Goal: Task Accomplishment & Management: Manage account settings

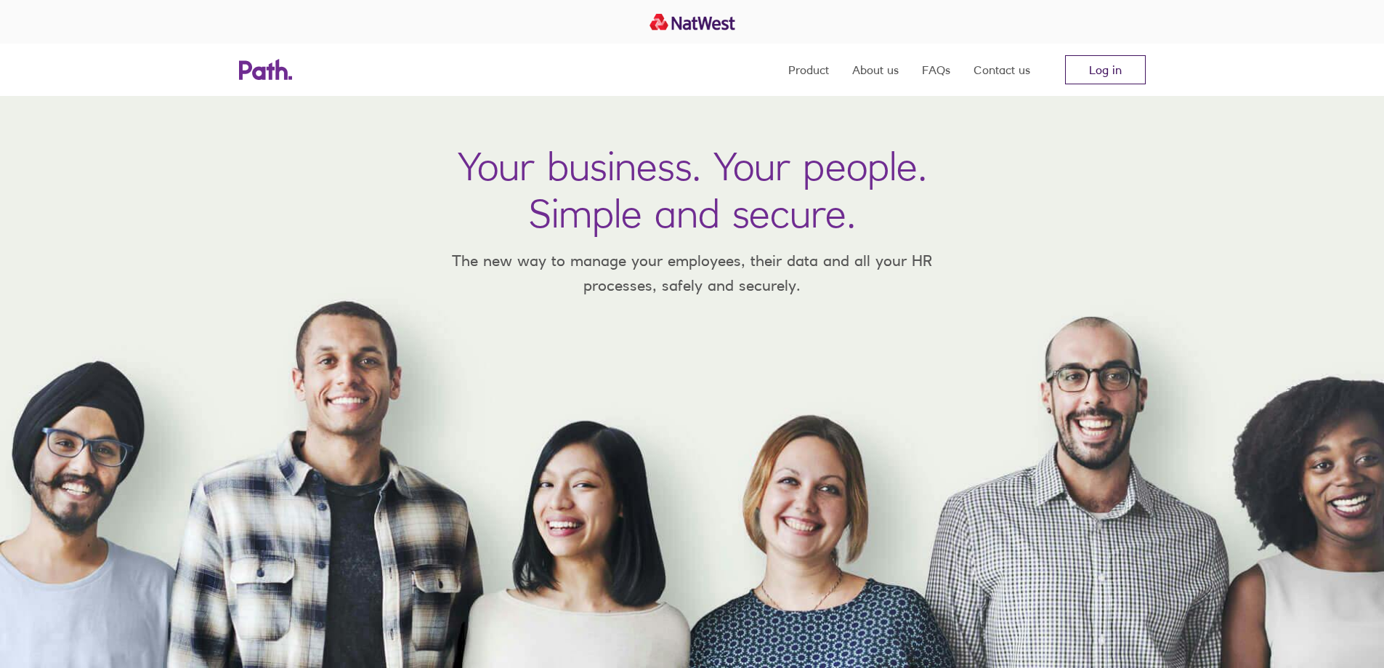
click at [1130, 61] on link "Log in" at bounding box center [1105, 69] width 81 height 29
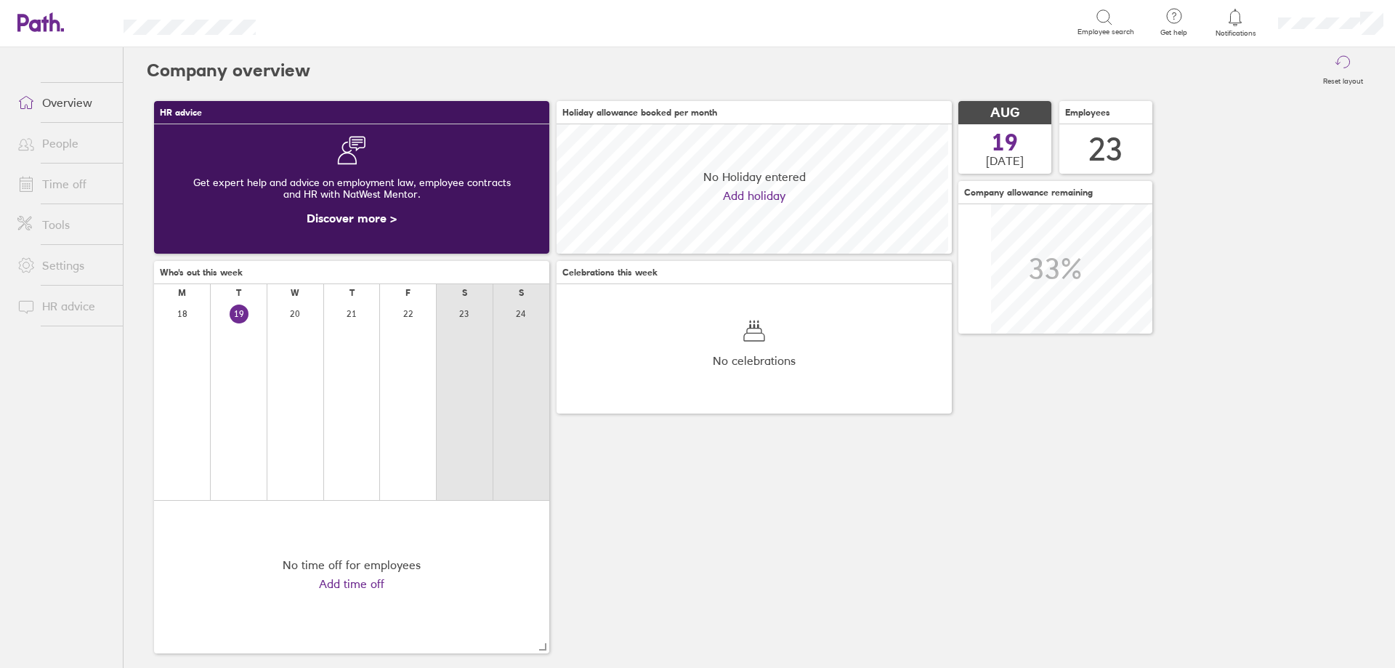
scroll to position [129, 129]
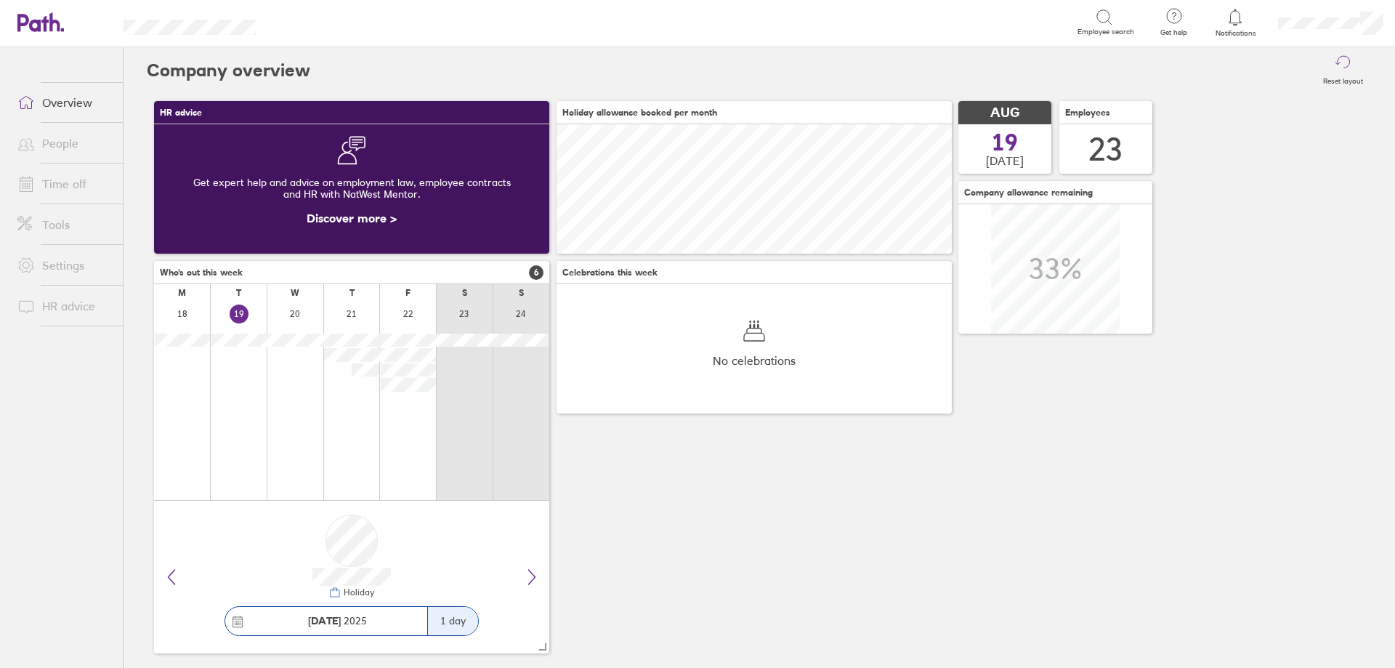
click at [89, 175] on link "Time off" at bounding box center [64, 183] width 117 height 29
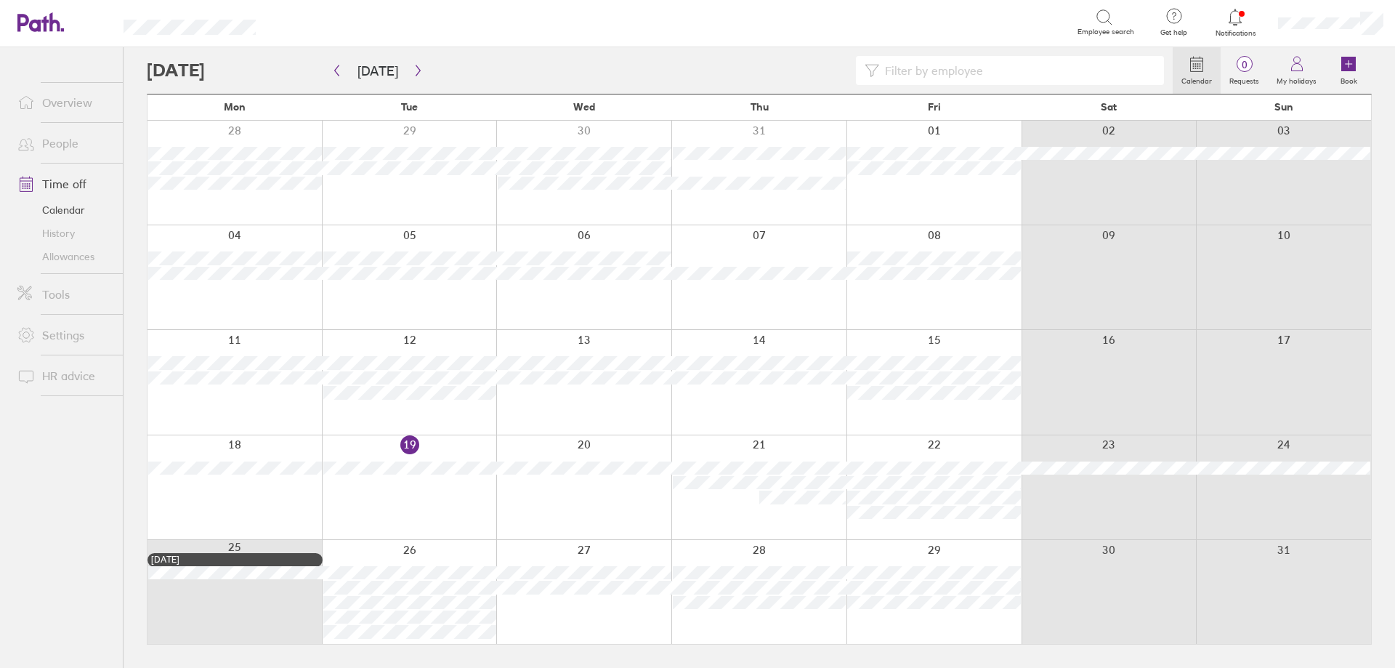
click at [60, 142] on link "People" at bounding box center [64, 143] width 117 height 29
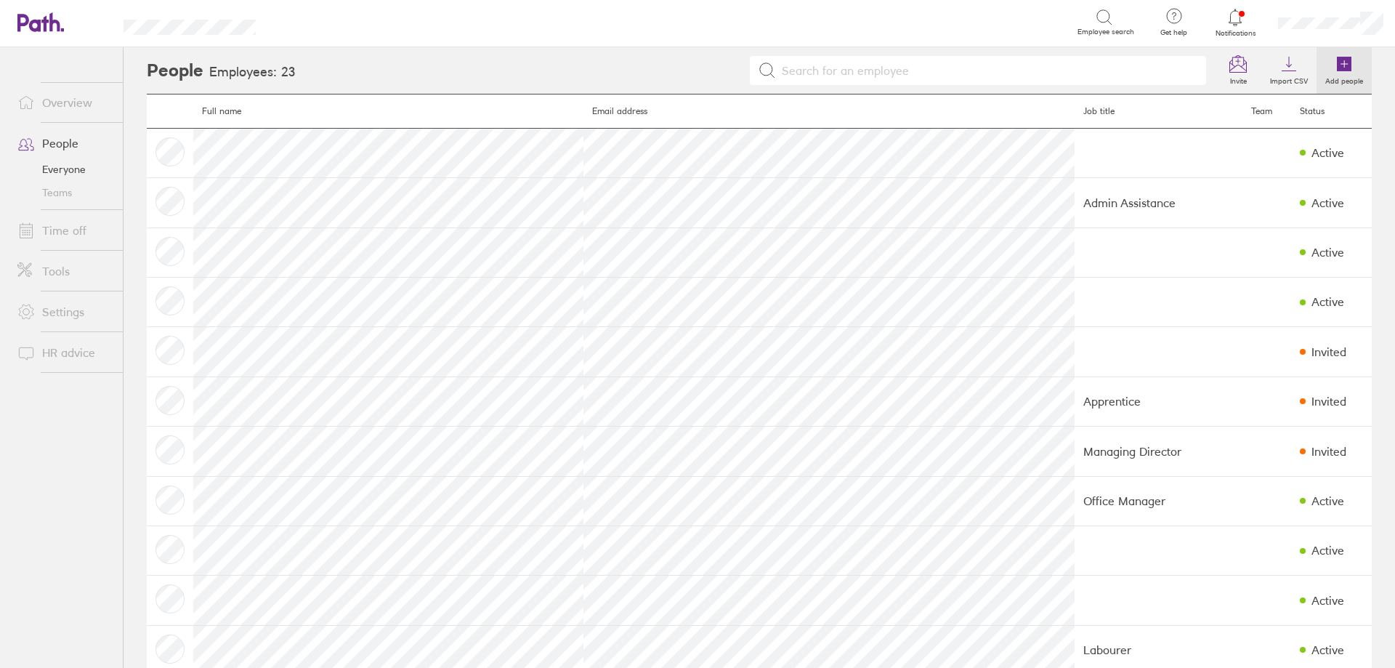
click at [1347, 60] on link "Add people" at bounding box center [1343, 70] width 55 height 46
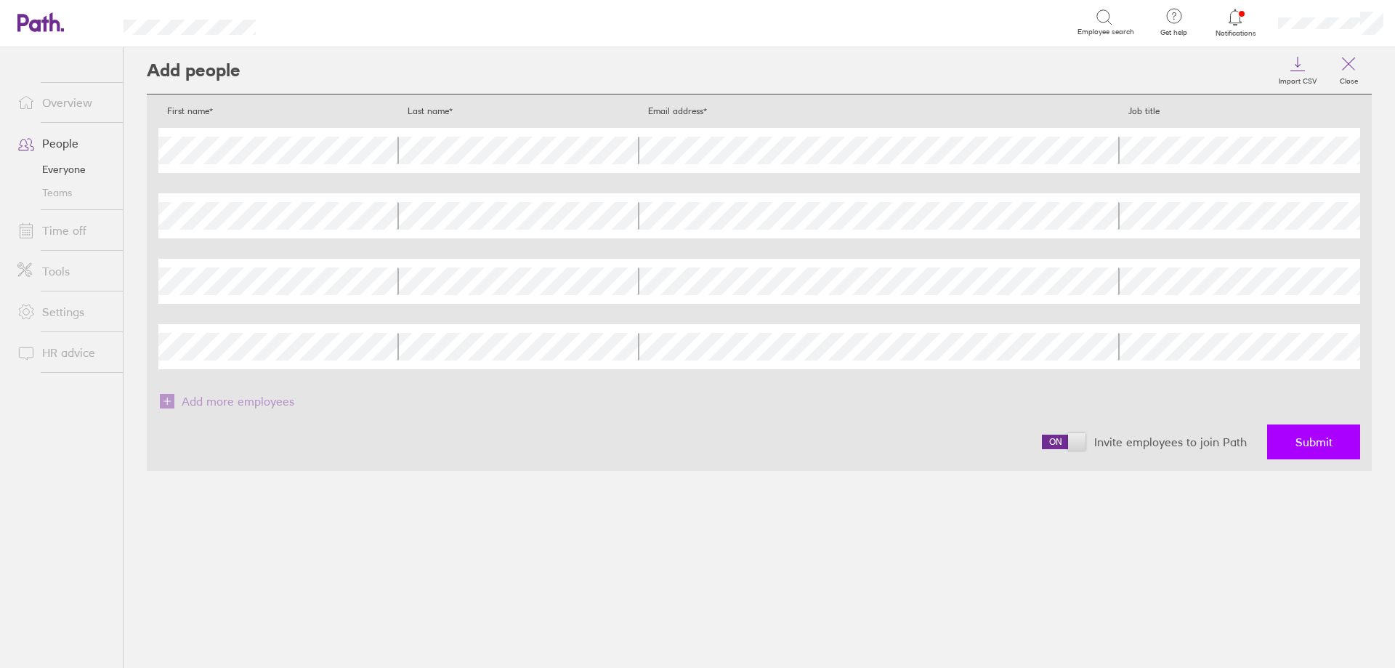
click at [1315, 430] on button "Submit" at bounding box center [1313, 441] width 93 height 35
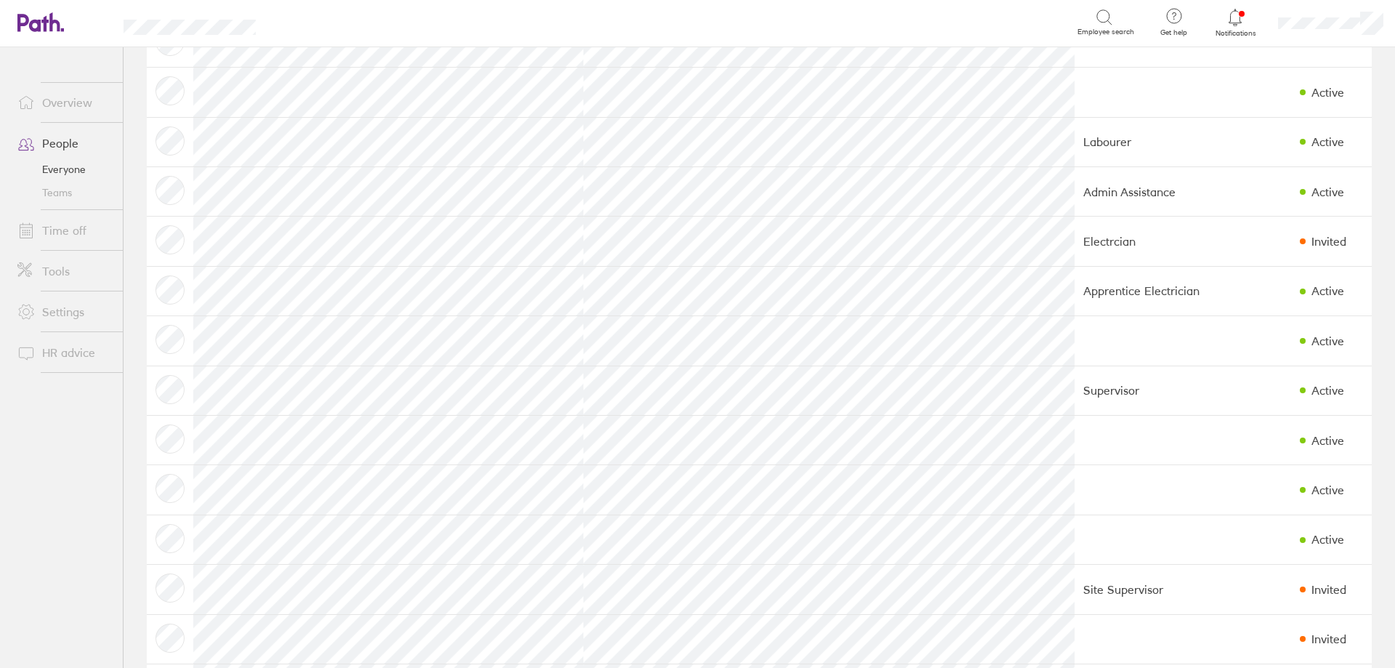
scroll to position [508, 0]
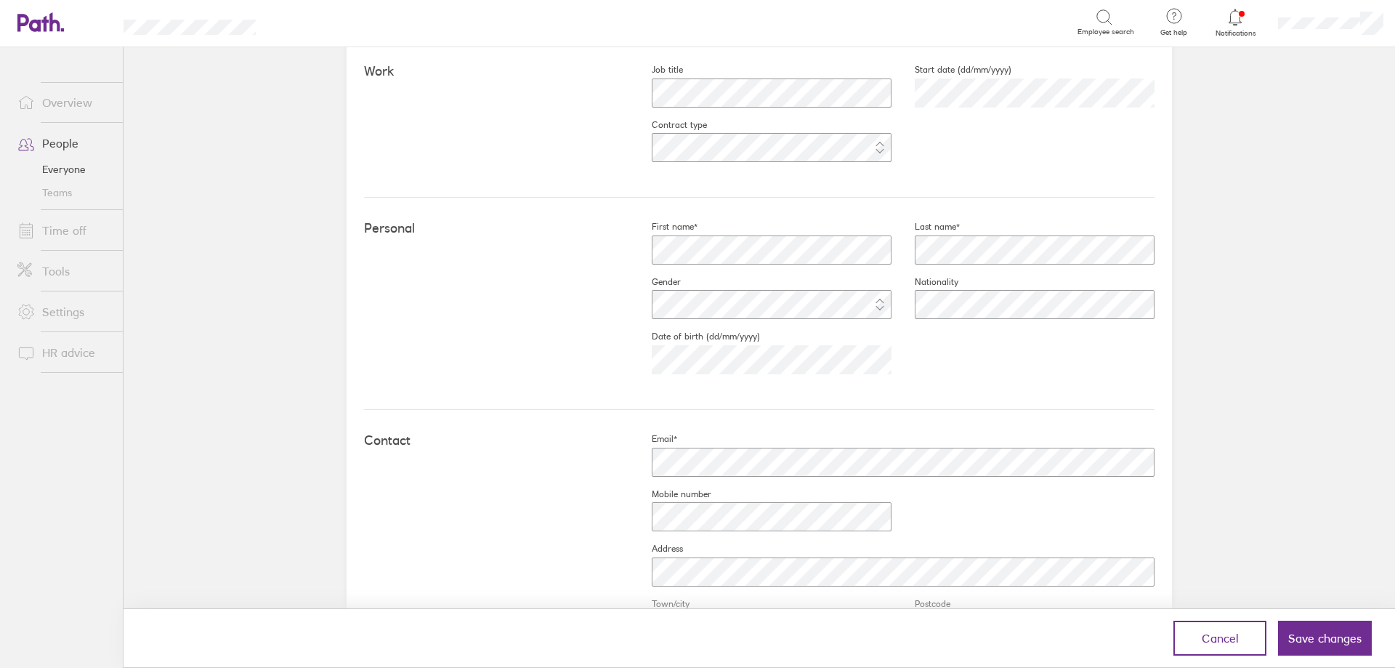
scroll to position [363, 0]
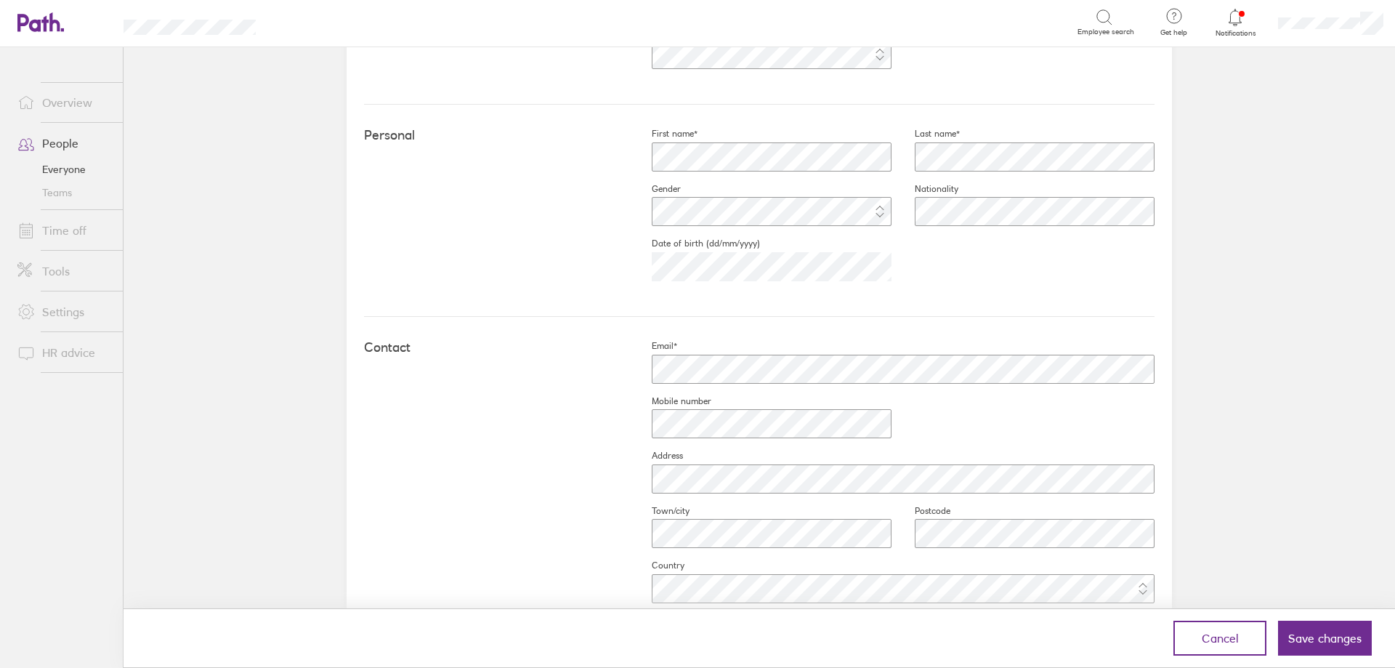
drag, startPoint x: 630, startPoint y: 484, endPoint x: 843, endPoint y: 317, distance: 270.4
click at [843, 317] on div "Contact Email* Mobile number Address Town/city Postcode Country" at bounding box center [759, 478] width 790 height 322
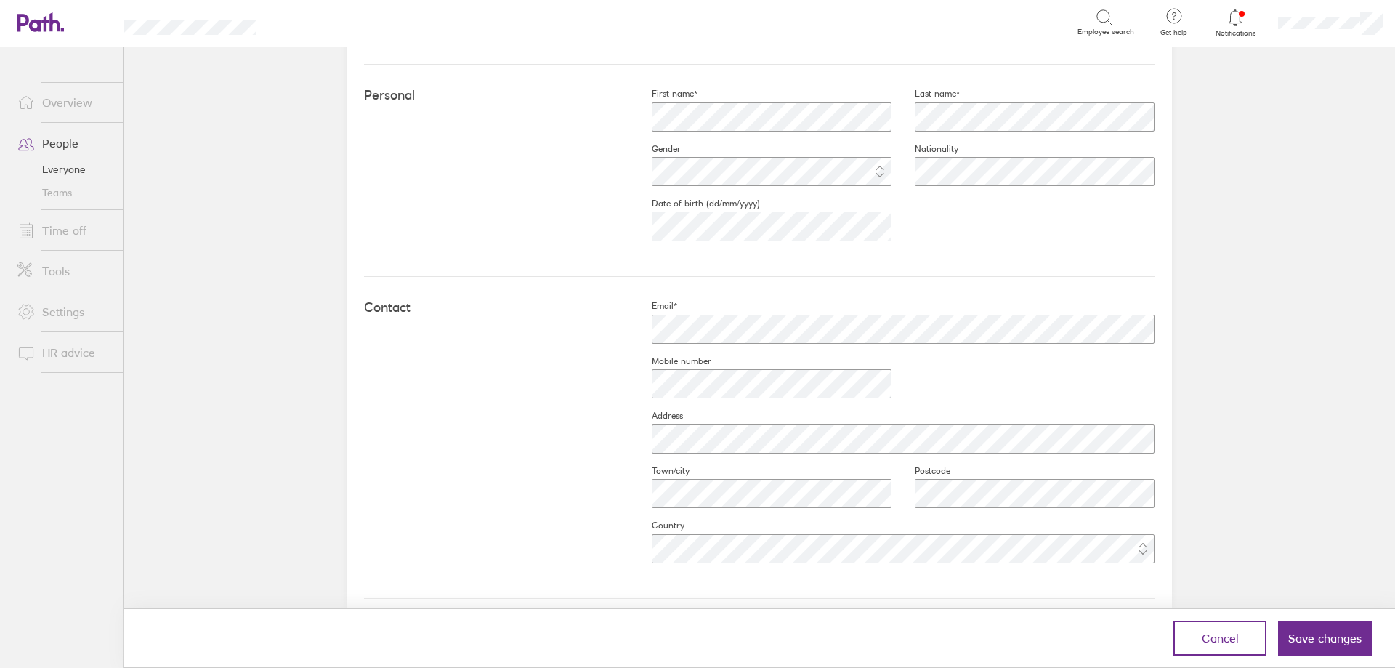
scroll to position [436, 0]
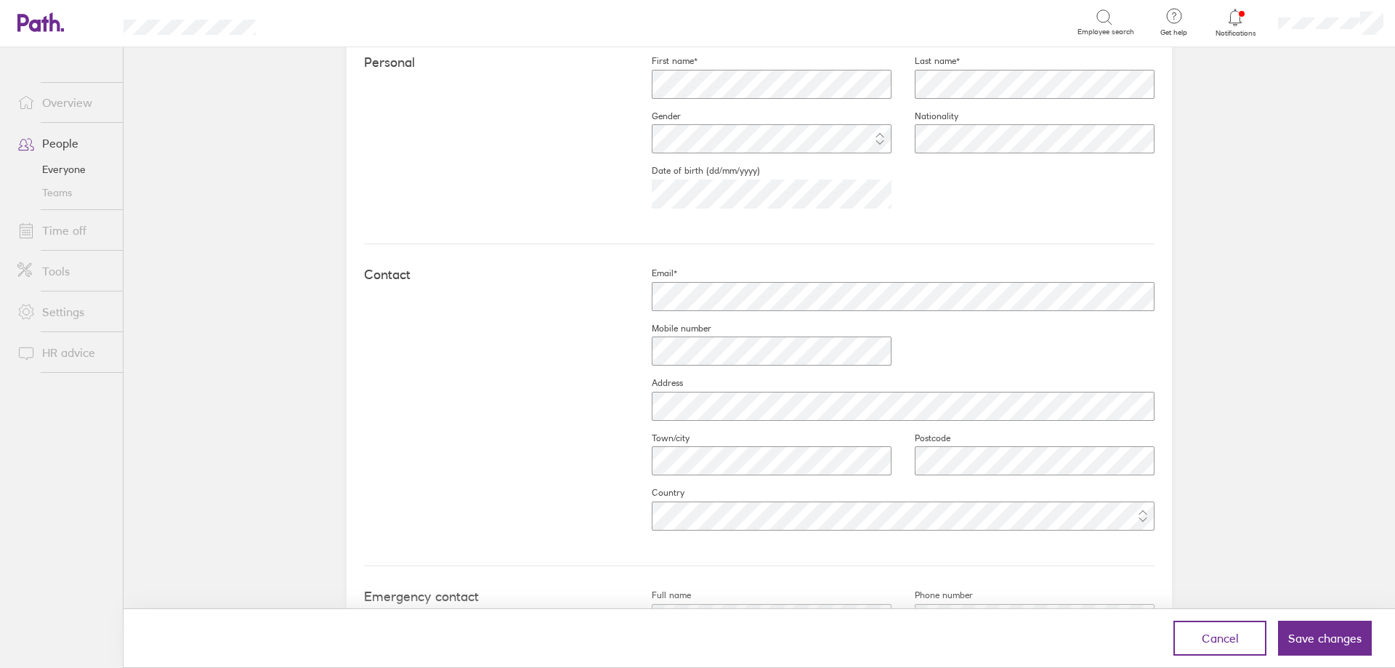
click at [516, 397] on div "Contact Email* Mobile number Address Town/city Postcode Country" at bounding box center [759, 405] width 790 height 322
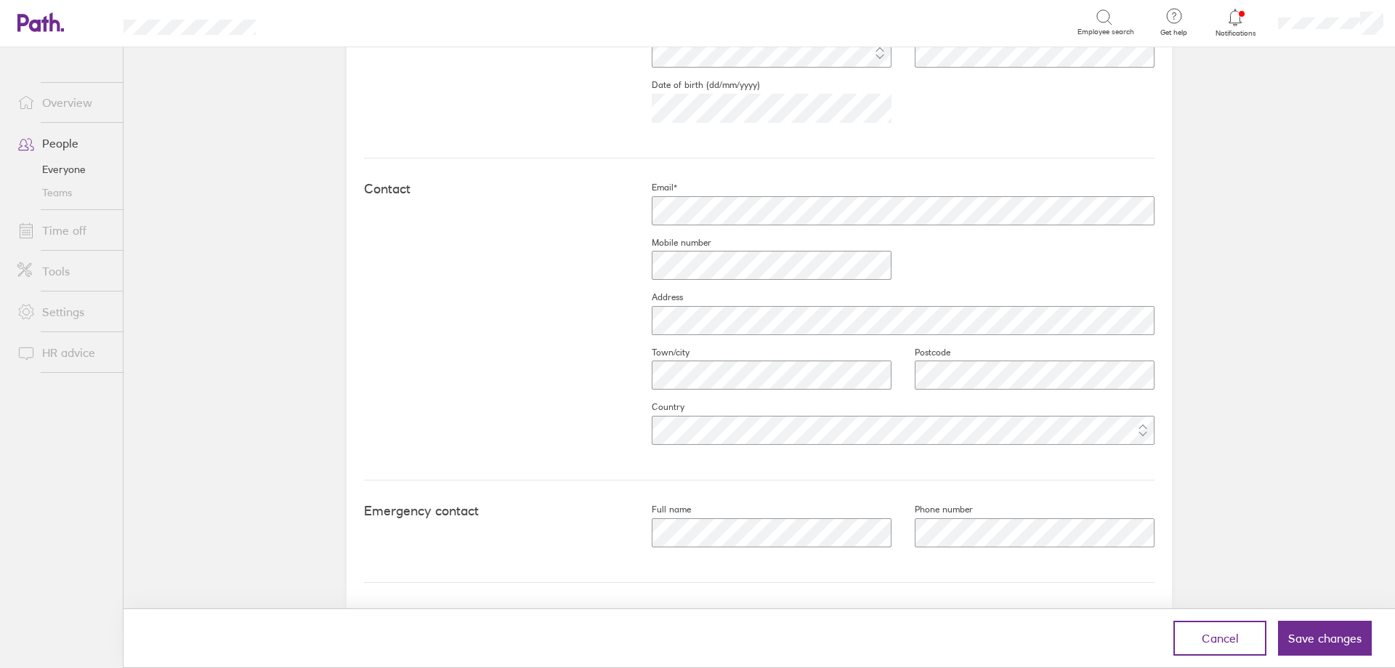
scroll to position [524, 0]
click at [1321, 647] on button "Save changes" at bounding box center [1325, 637] width 94 height 35
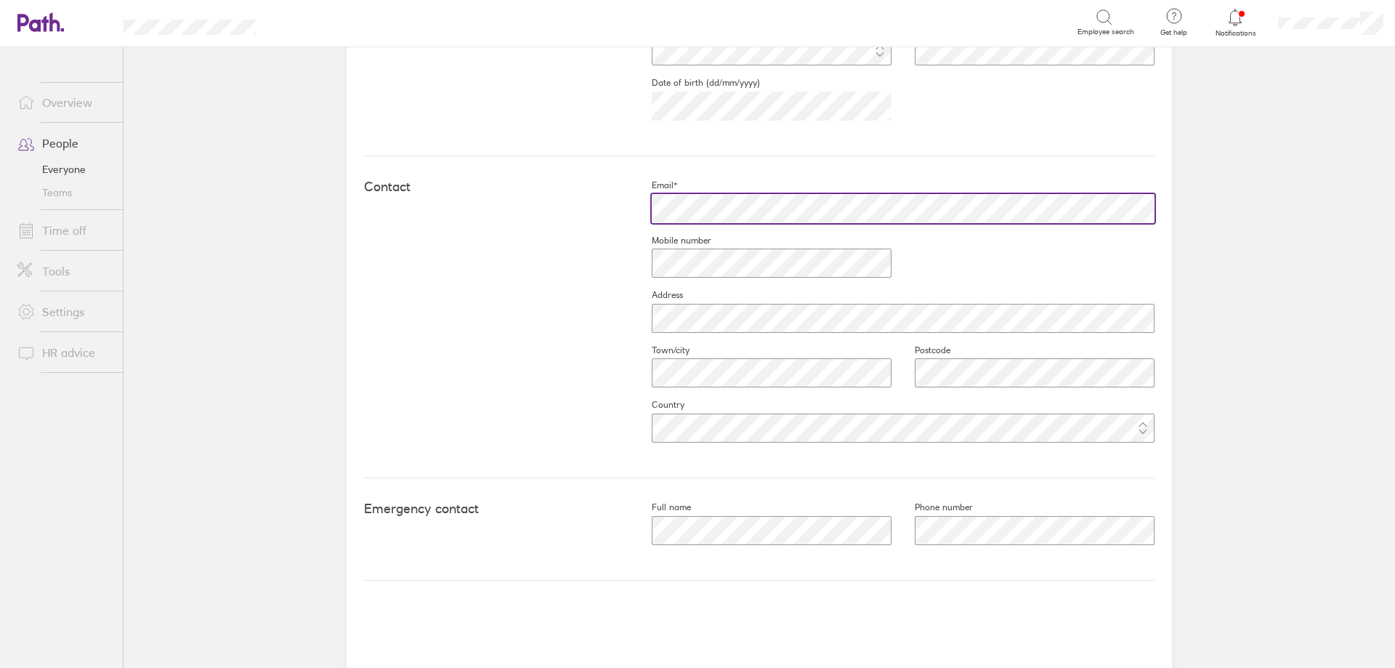
click at [606, 203] on div "Contact Email* Mobile number Address Town/city Postcode Country" at bounding box center [759, 317] width 790 height 322
click at [630, 206] on div at bounding box center [891, 208] width 526 height 35
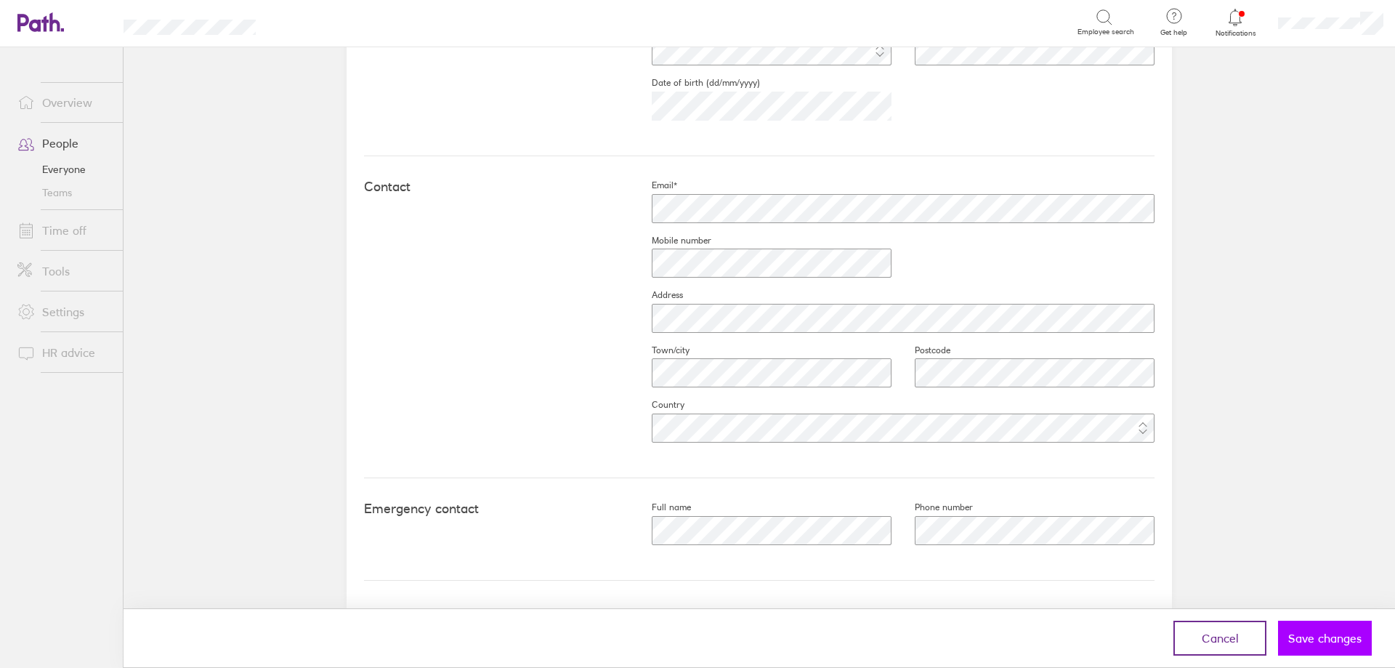
click at [1321, 629] on button "Save changes" at bounding box center [1325, 637] width 94 height 35
click at [1347, 625] on button "Save changes" at bounding box center [1325, 637] width 94 height 35
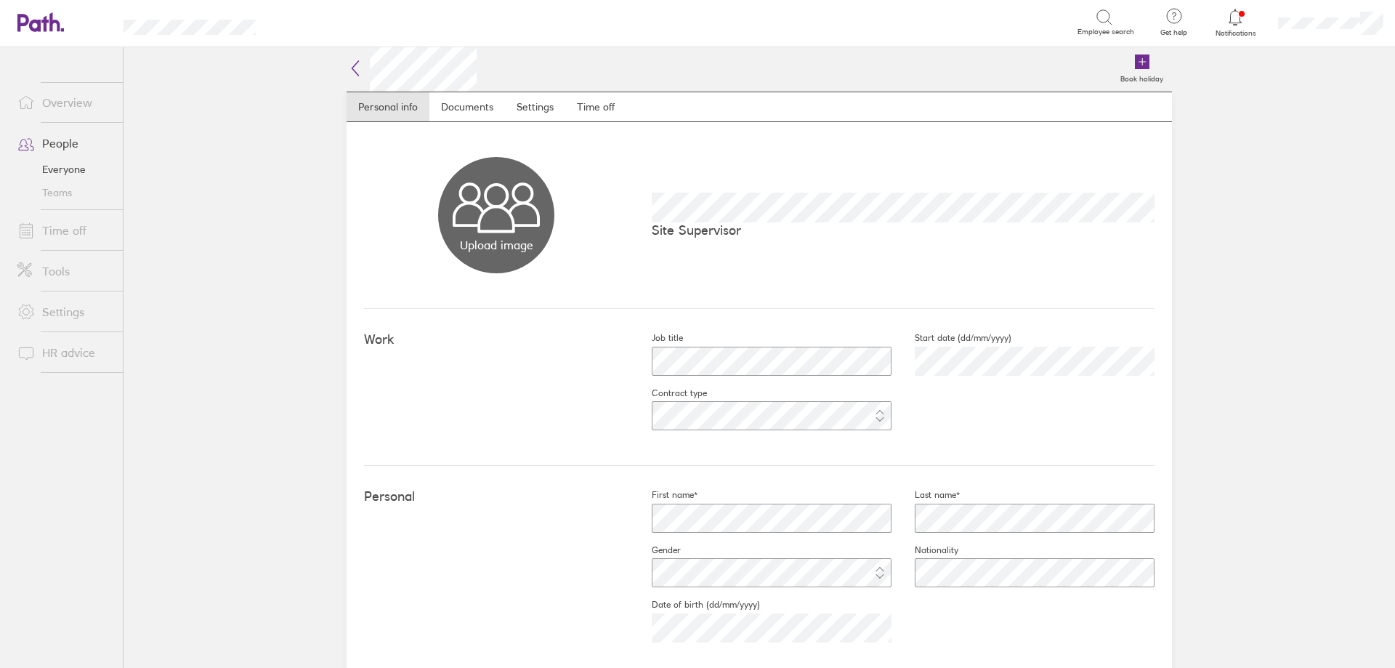
scroll to position [0, 0]
click at [567, 113] on link "Time off" at bounding box center [595, 108] width 61 height 29
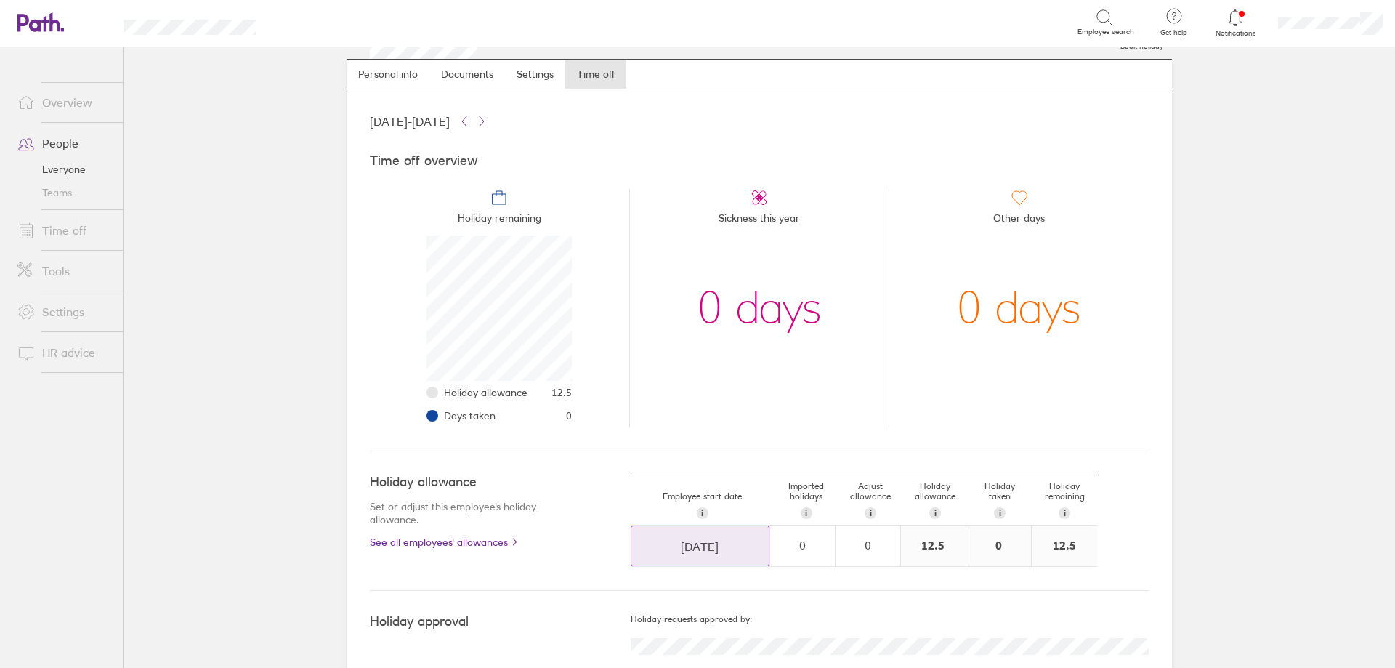
scroll to position [69, 0]
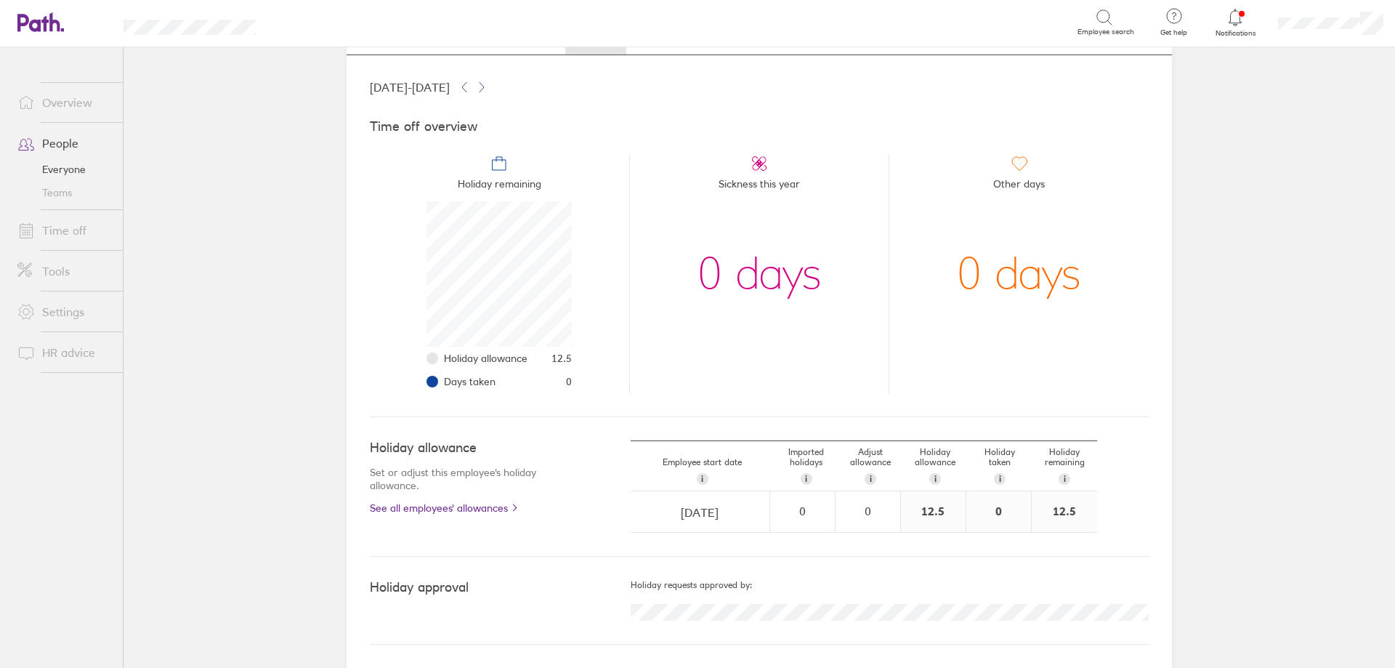
click at [78, 230] on link "Time off" at bounding box center [64, 230] width 117 height 29
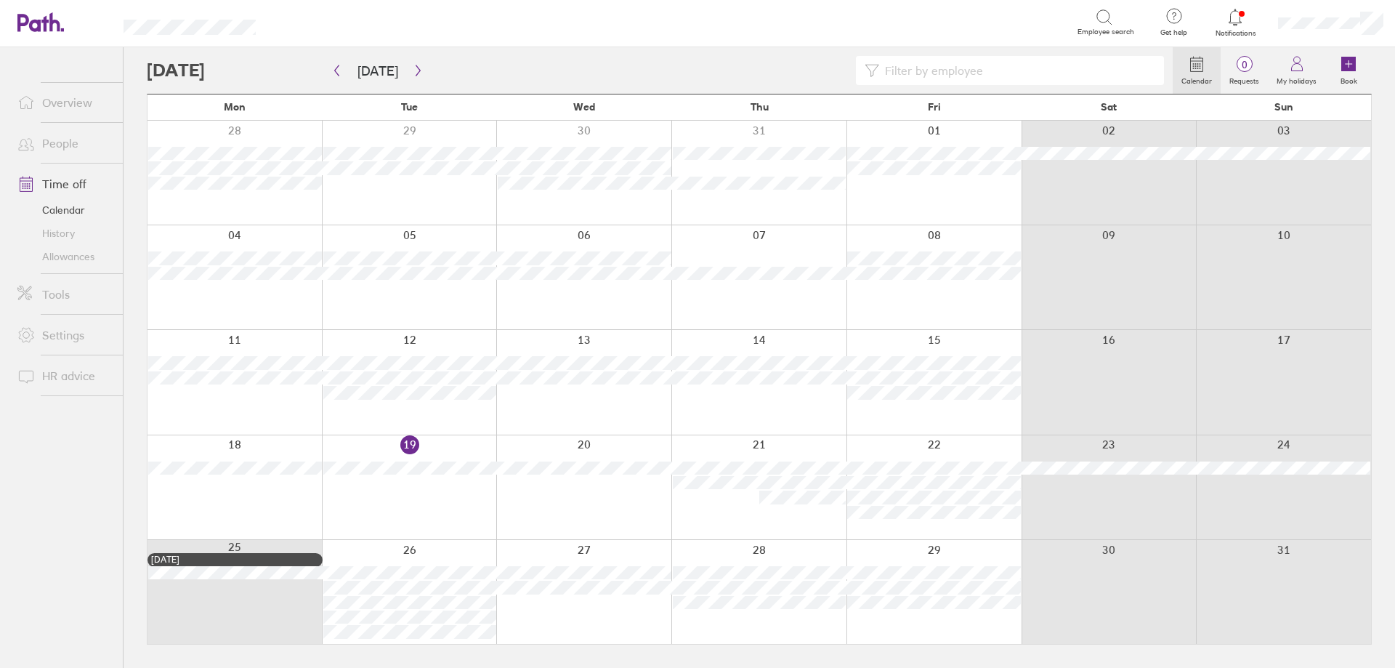
click at [880, 185] on div at bounding box center [933, 173] width 175 height 104
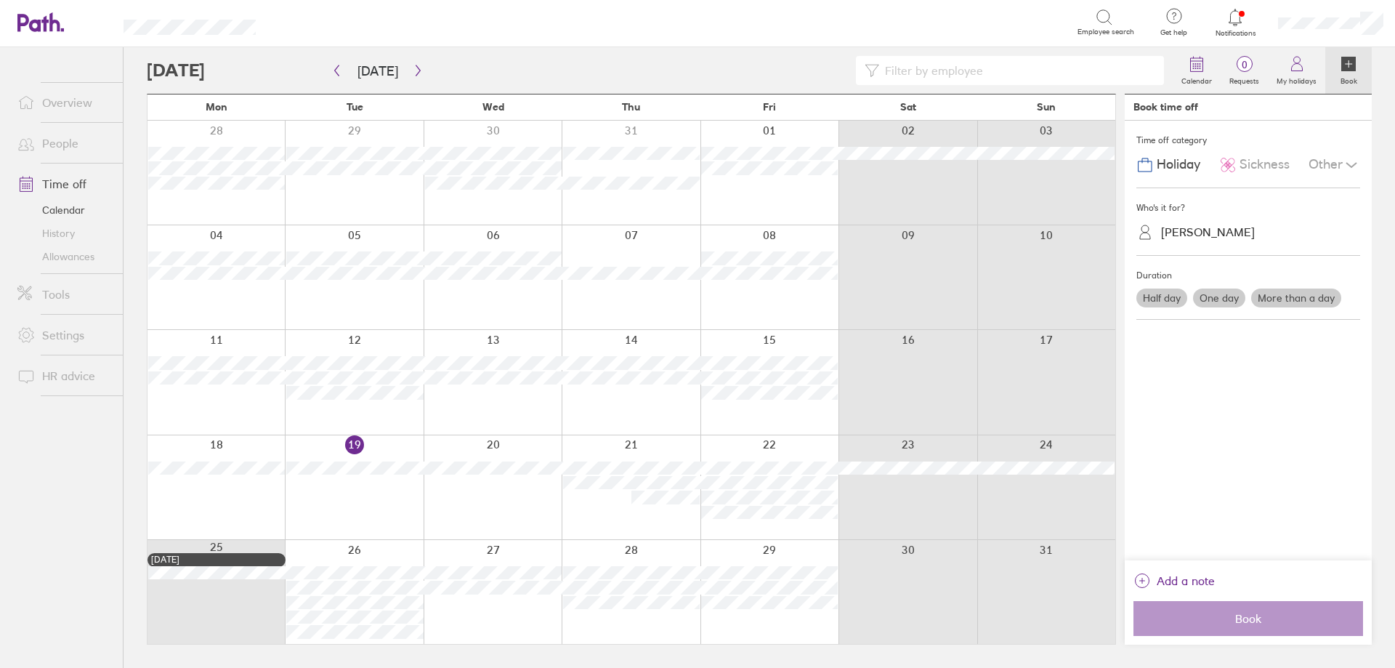
click at [1183, 223] on div "JEMMA ROSE" at bounding box center [1256, 232] width 206 height 23
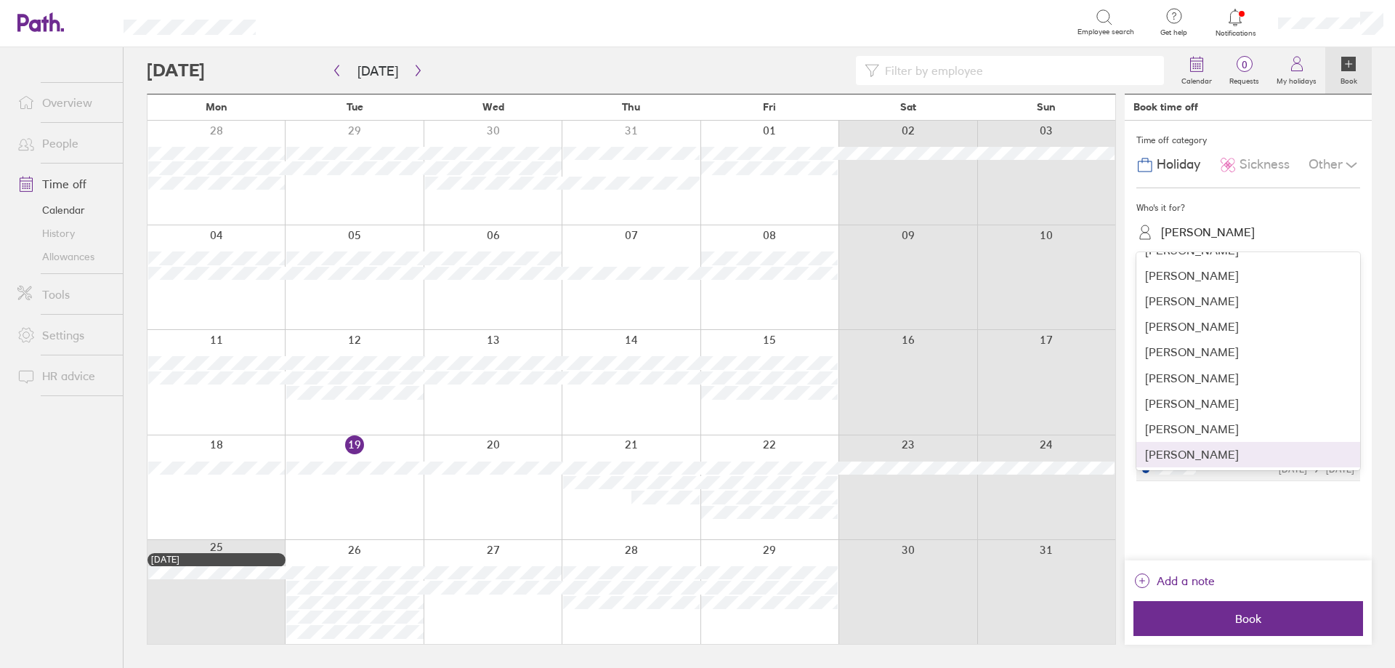
scroll to position [402, 0]
click at [1190, 352] on div "Stuart Evans" at bounding box center [1248, 350] width 224 height 25
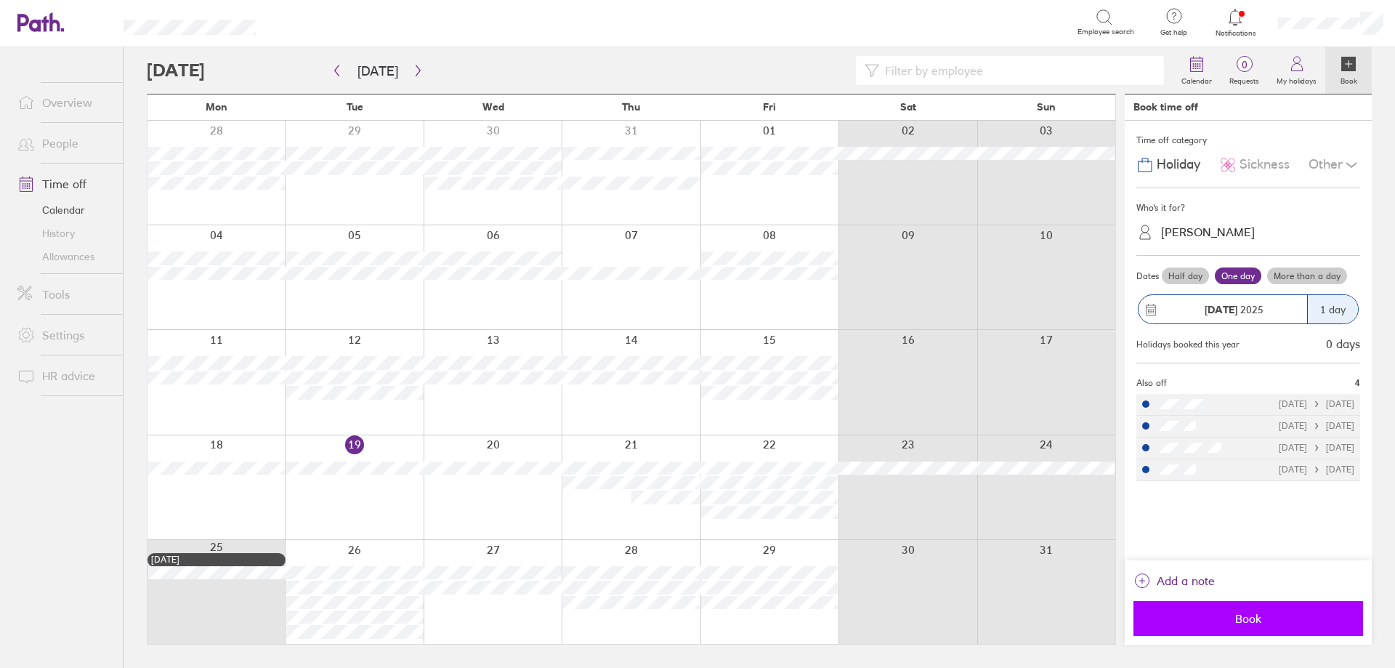
click at [1212, 618] on span "Book" at bounding box center [1247, 618] width 209 height 13
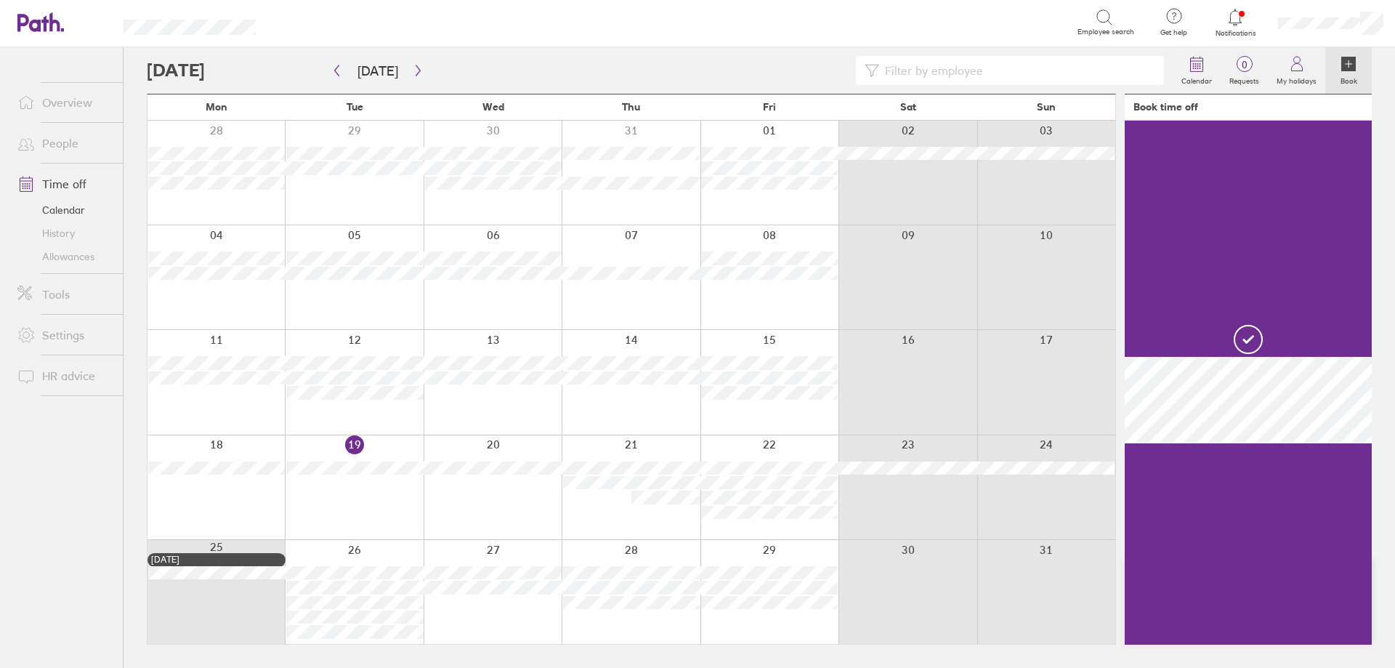
click at [212, 293] on div at bounding box center [215, 277] width 137 height 104
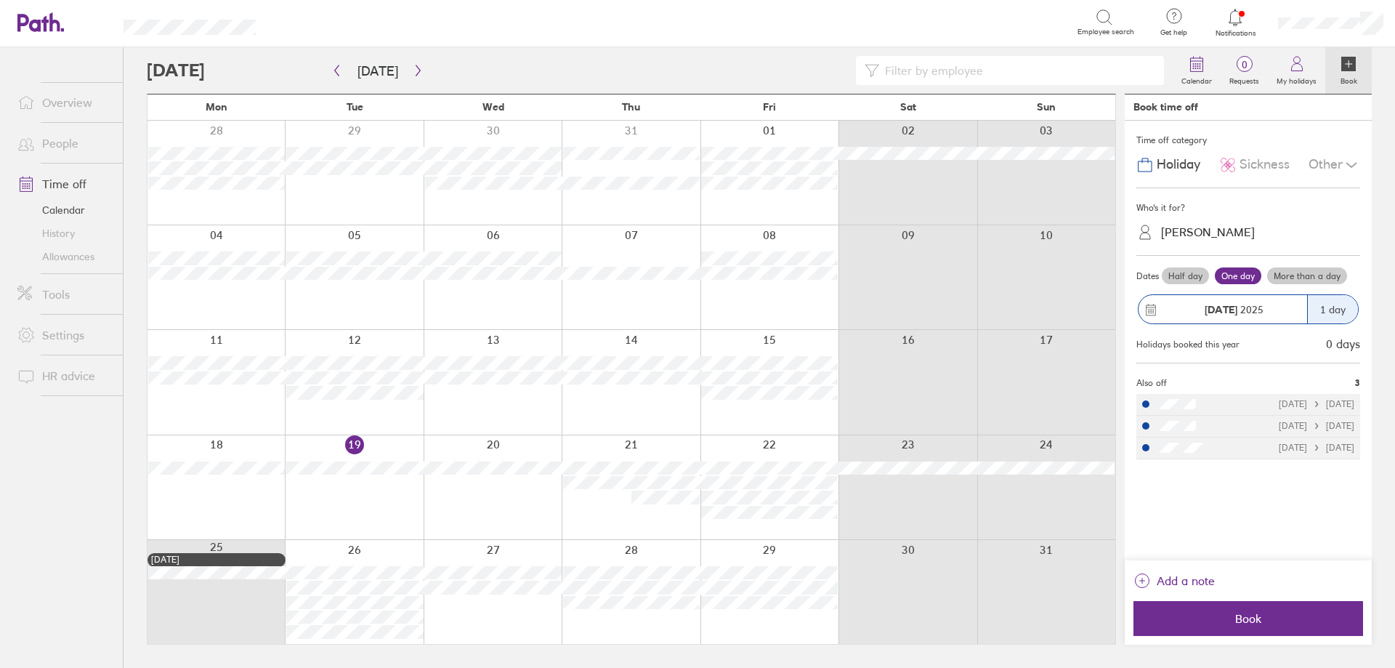
click at [1290, 274] on label "More than a day" at bounding box center [1307, 275] width 80 height 17
click at [0, 0] on input "More than a day" at bounding box center [0, 0] width 0 height 0
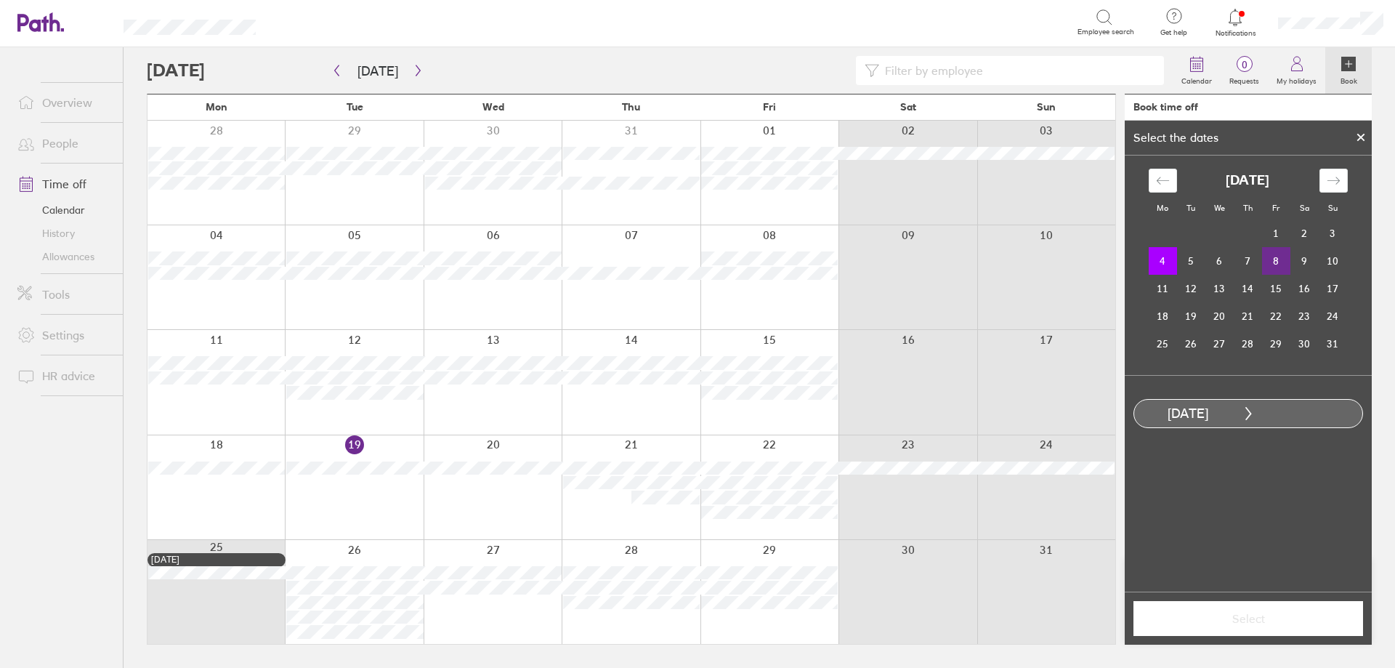
click at [1270, 255] on td "8" at bounding box center [1276, 261] width 28 height 28
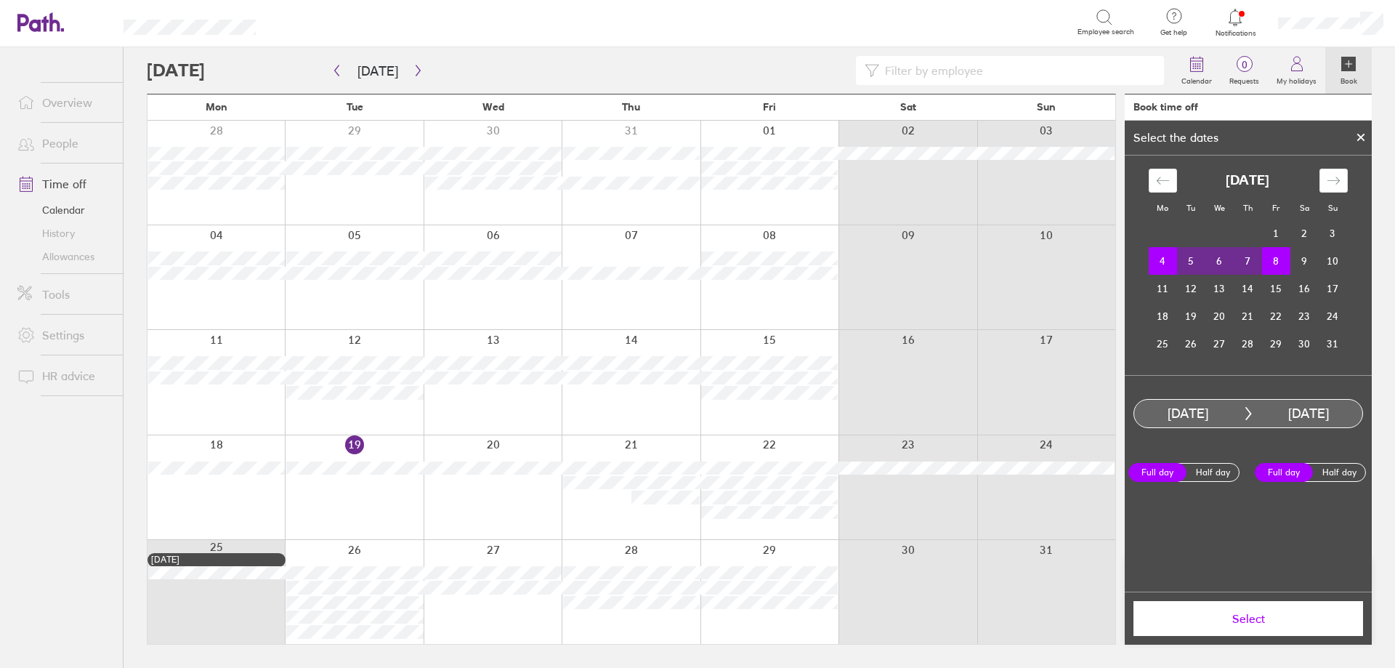
click at [1305, 615] on span "Select" at bounding box center [1247, 618] width 209 height 13
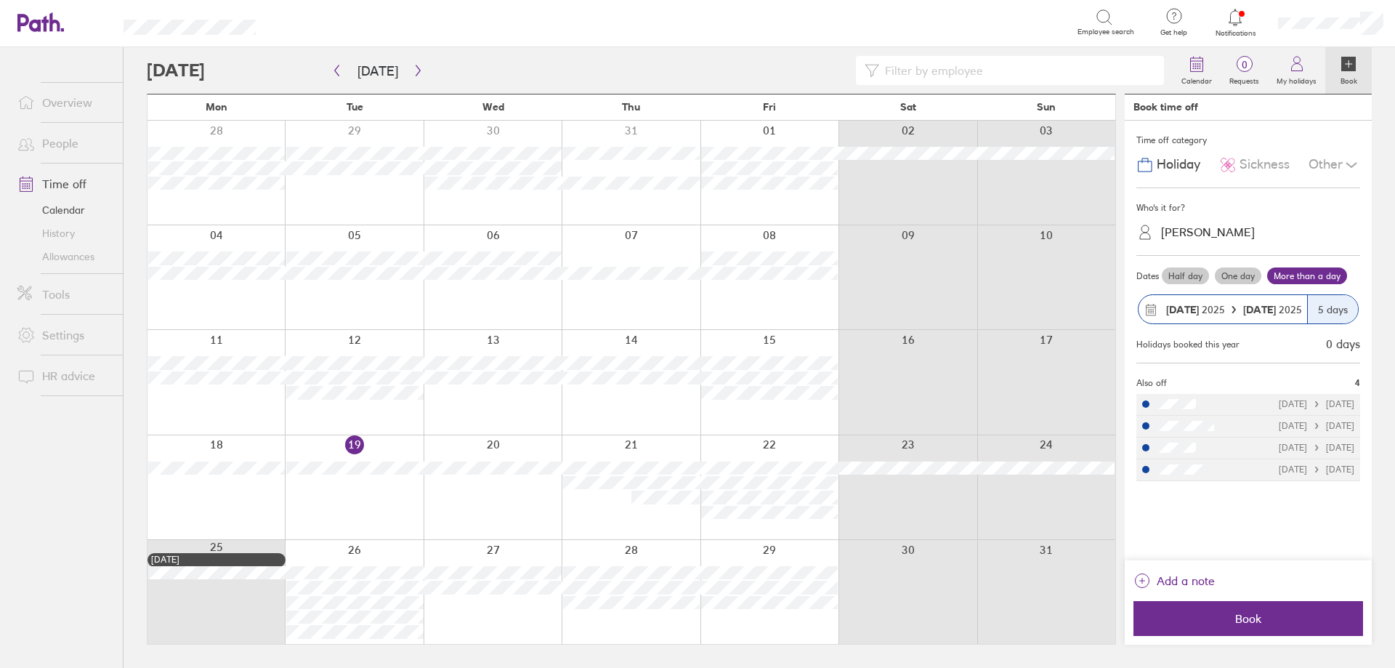
click at [1305, 615] on span "Book" at bounding box center [1247, 618] width 209 height 13
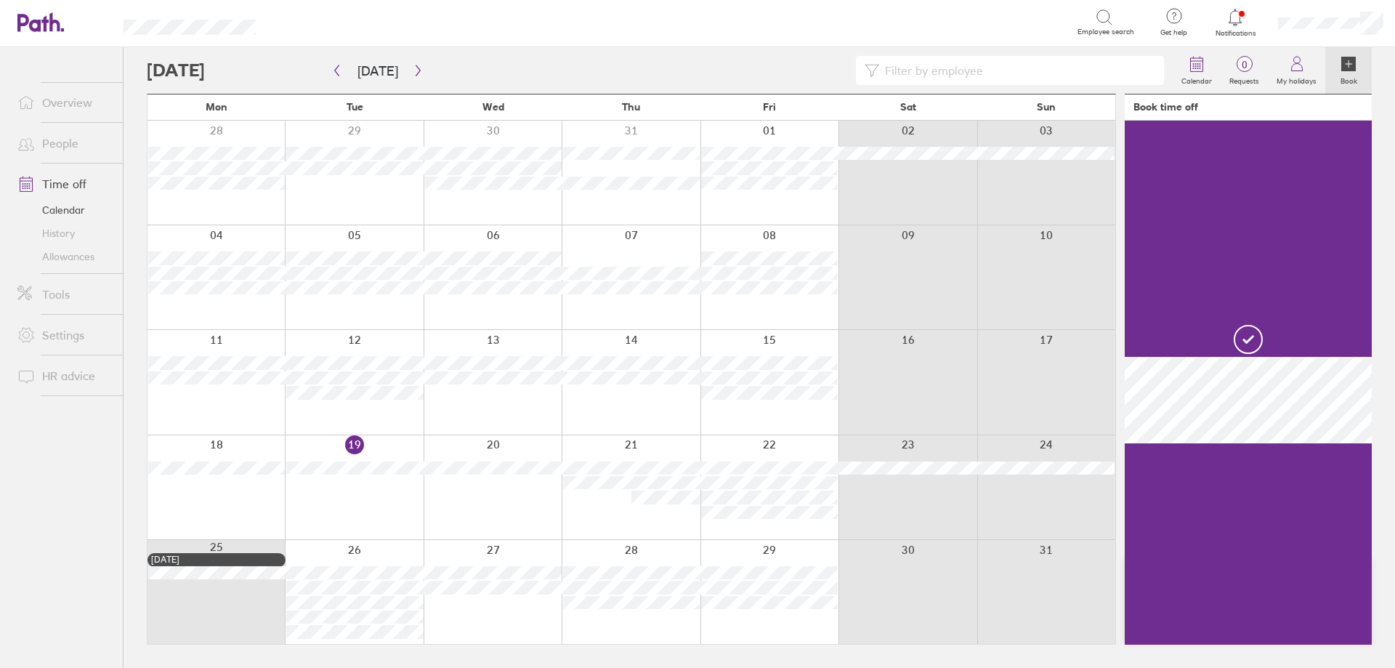
click at [252, 408] on div at bounding box center [215, 382] width 137 height 104
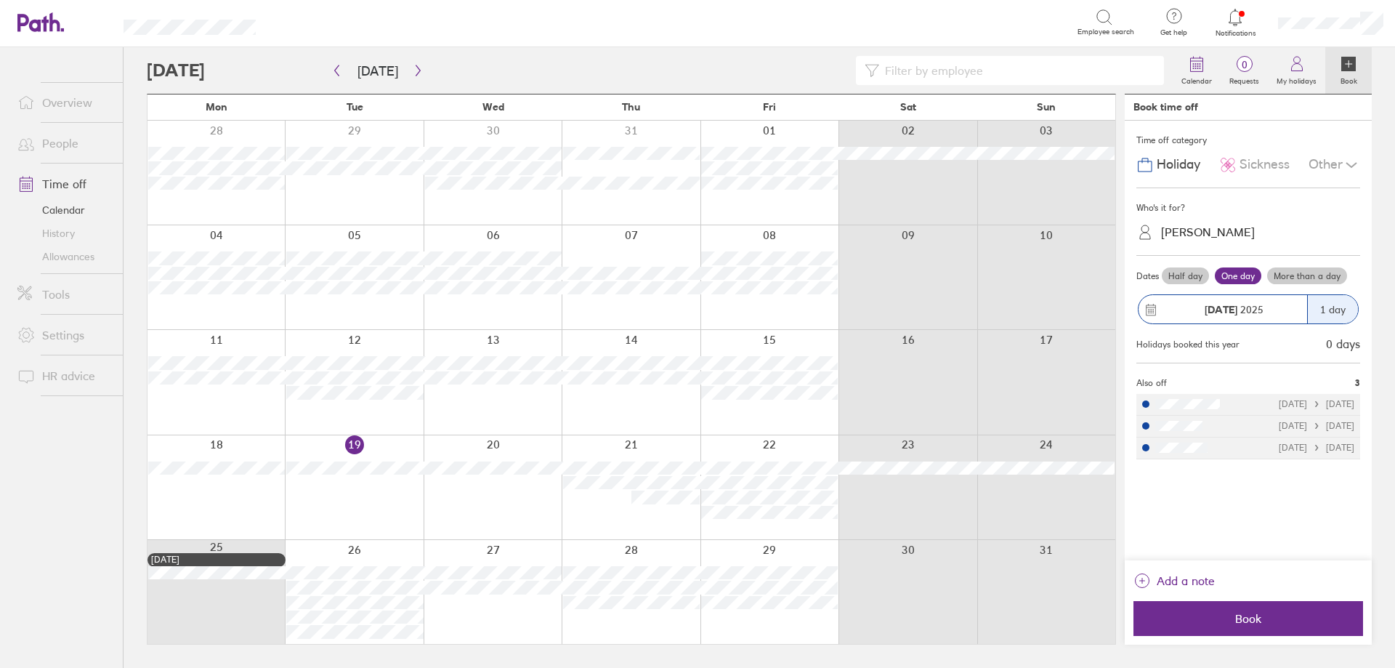
click at [1302, 276] on label "More than a day" at bounding box center [1307, 275] width 80 height 17
click at [0, 0] on input "More than a day" at bounding box center [0, 0] width 0 height 0
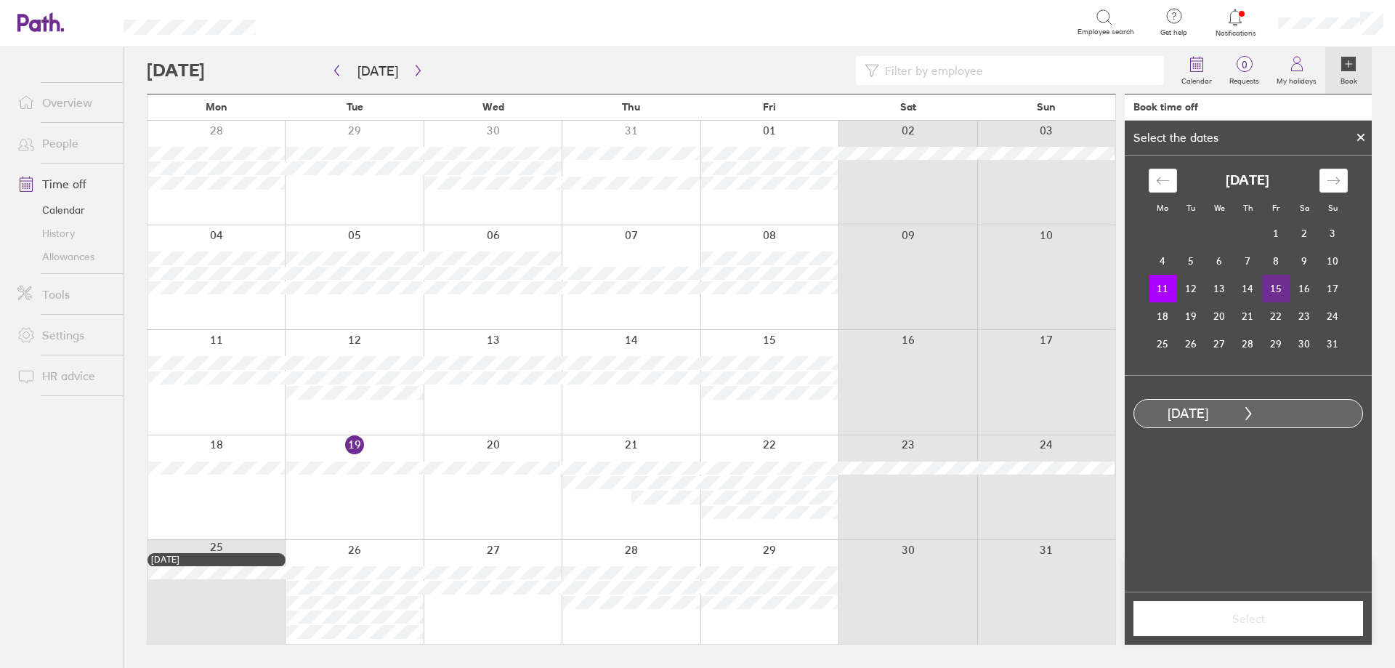
click at [1281, 284] on td "15" at bounding box center [1276, 289] width 28 height 28
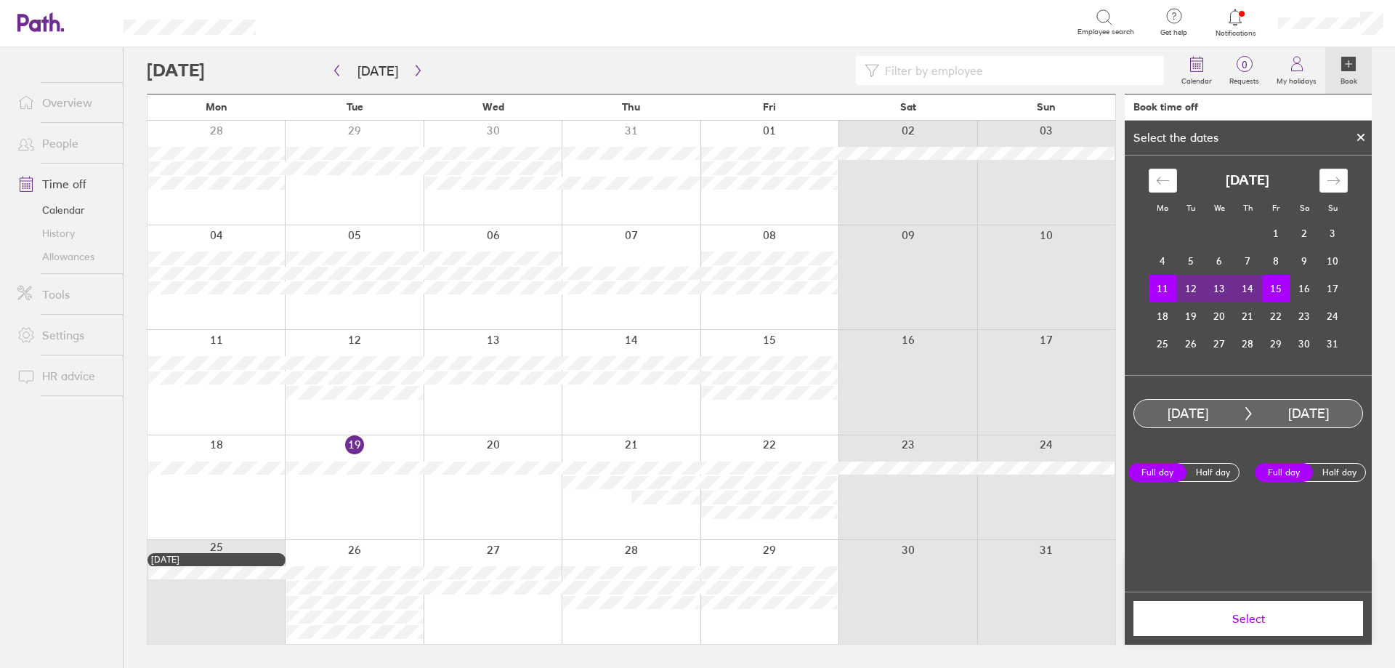
click at [1279, 617] on span "Select" at bounding box center [1247, 618] width 209 height 13
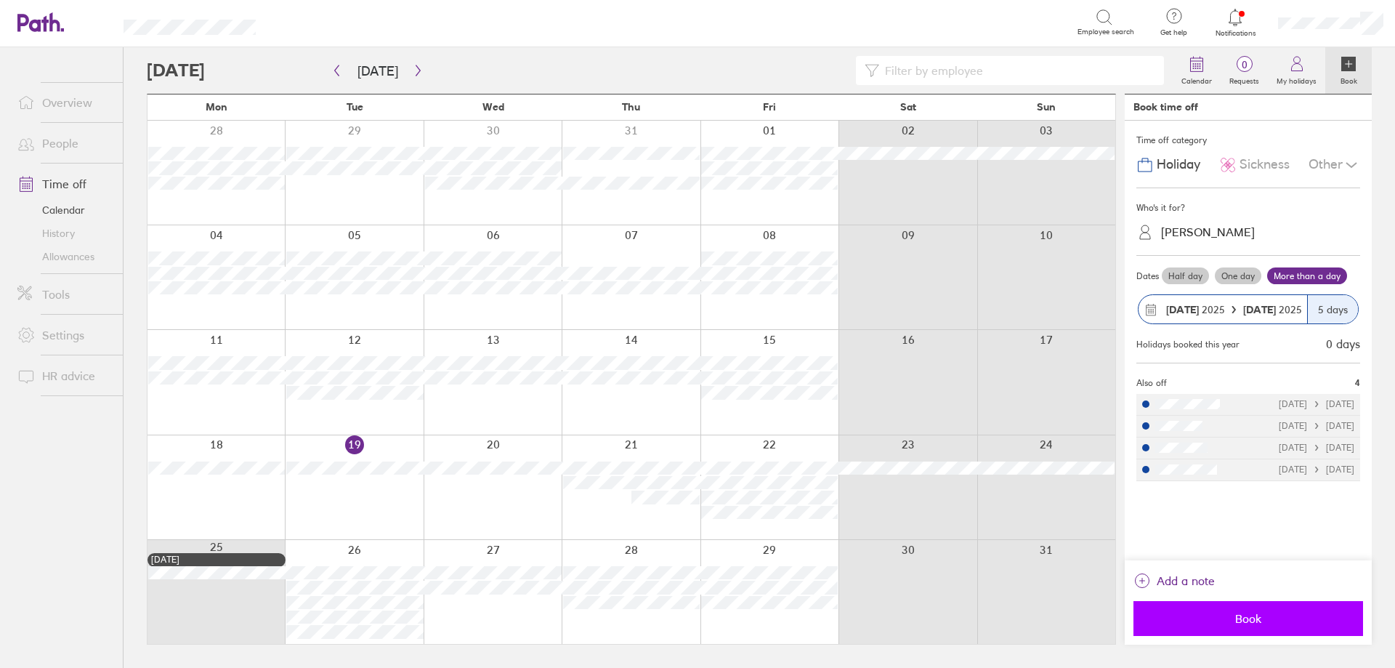
click at [1305, 619] on span "Book" at bounding box center [1247, 618] width 209 height 13
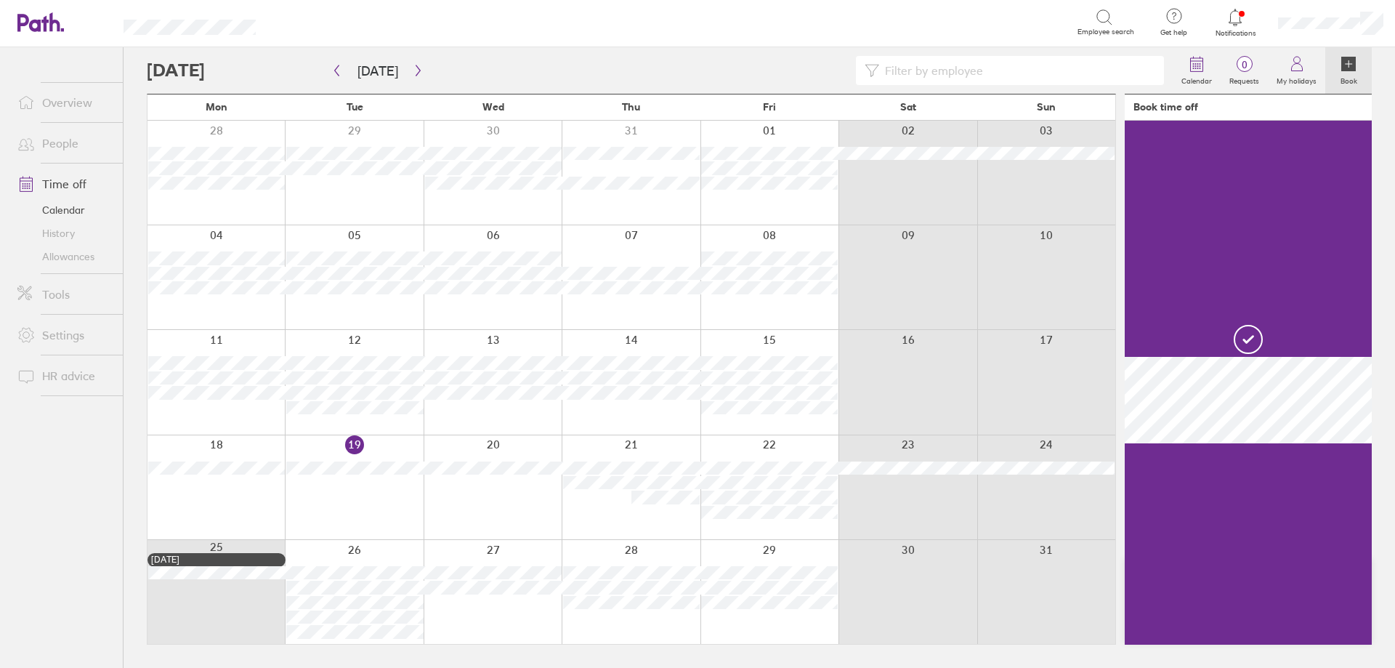
click at [62, 153] on link "People" at bounding box center [64, 143] width 117 height 29
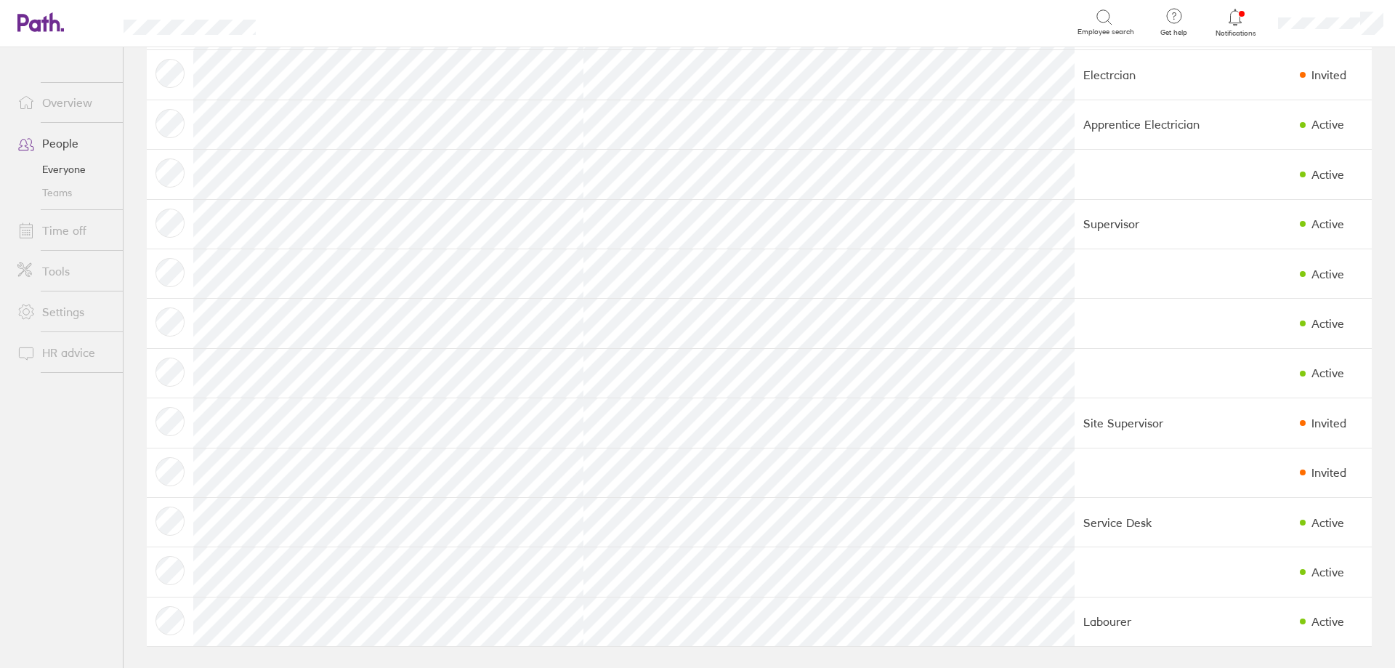
scroll to position [676, 0]
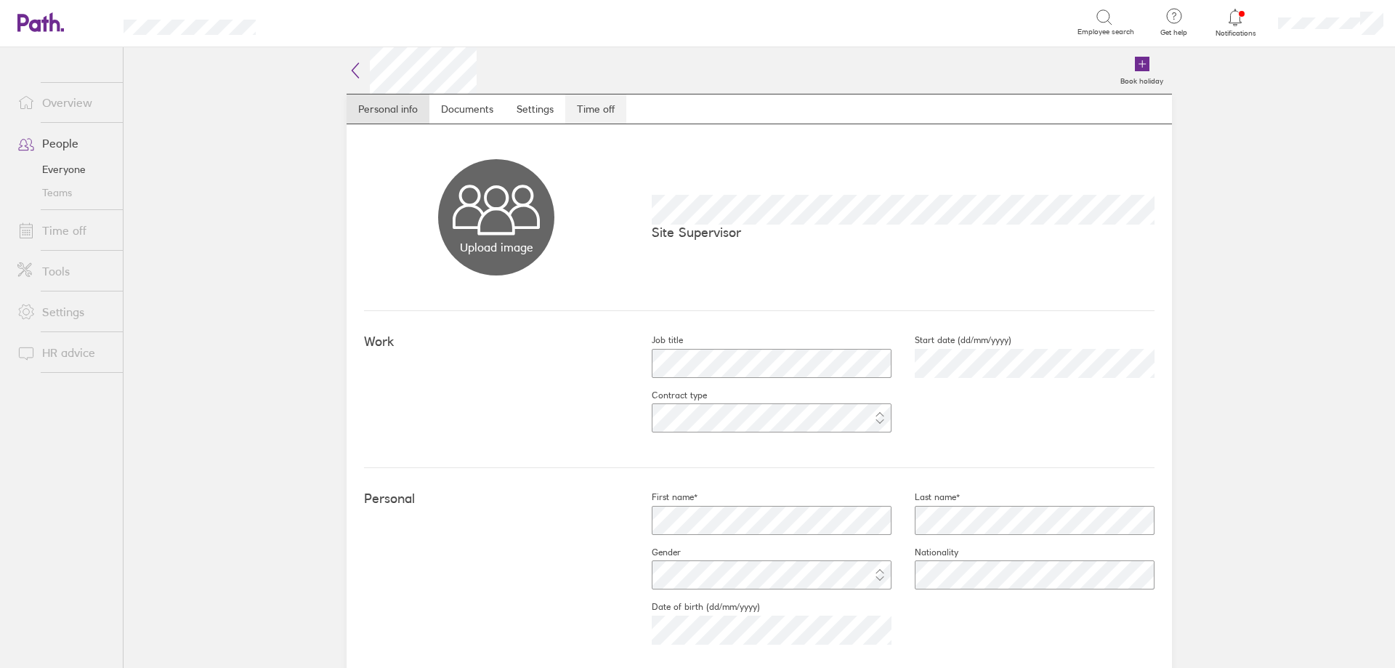
click at [575, 105] on link "Time off" at bounding box center [595, 108] width 61 height 29
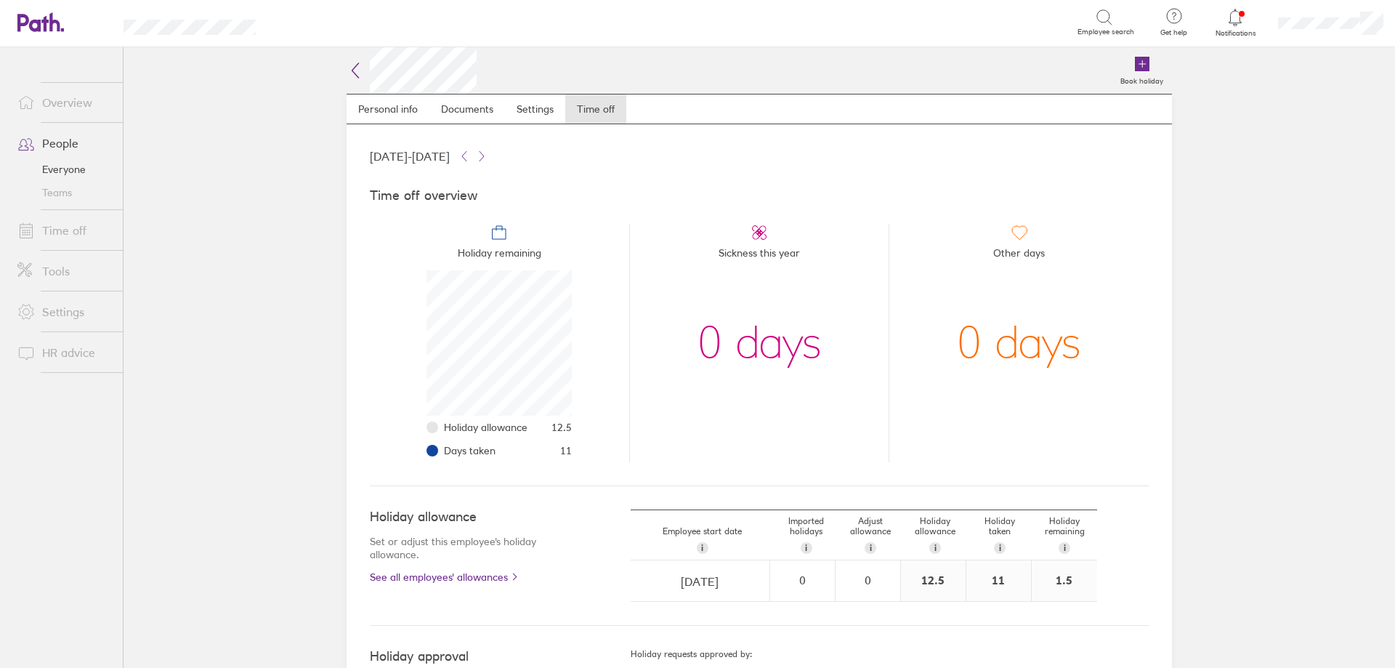
scroll to position [145, 145]
click at [524, 104] on link "Settings" at bounding box center [535, 108] width 60 height 29
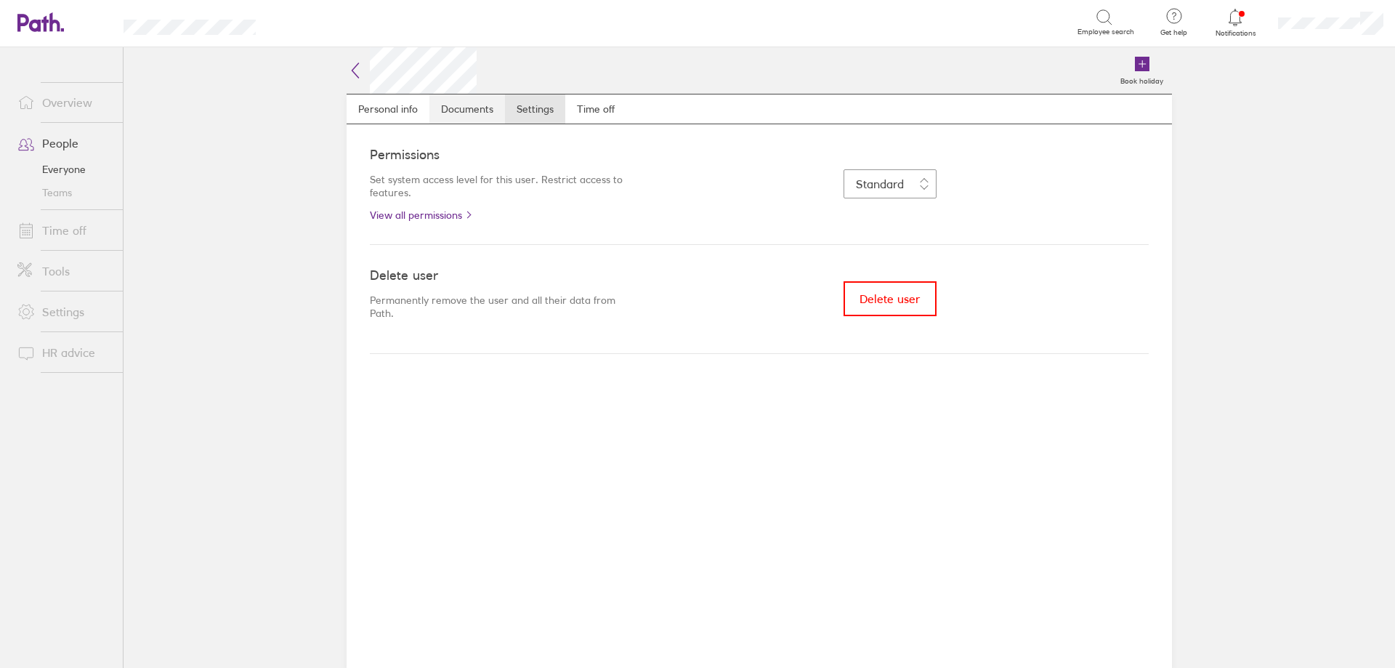
click at [473, 113] on link "Documents" at bounding box center [467, 108] width 76 height 29
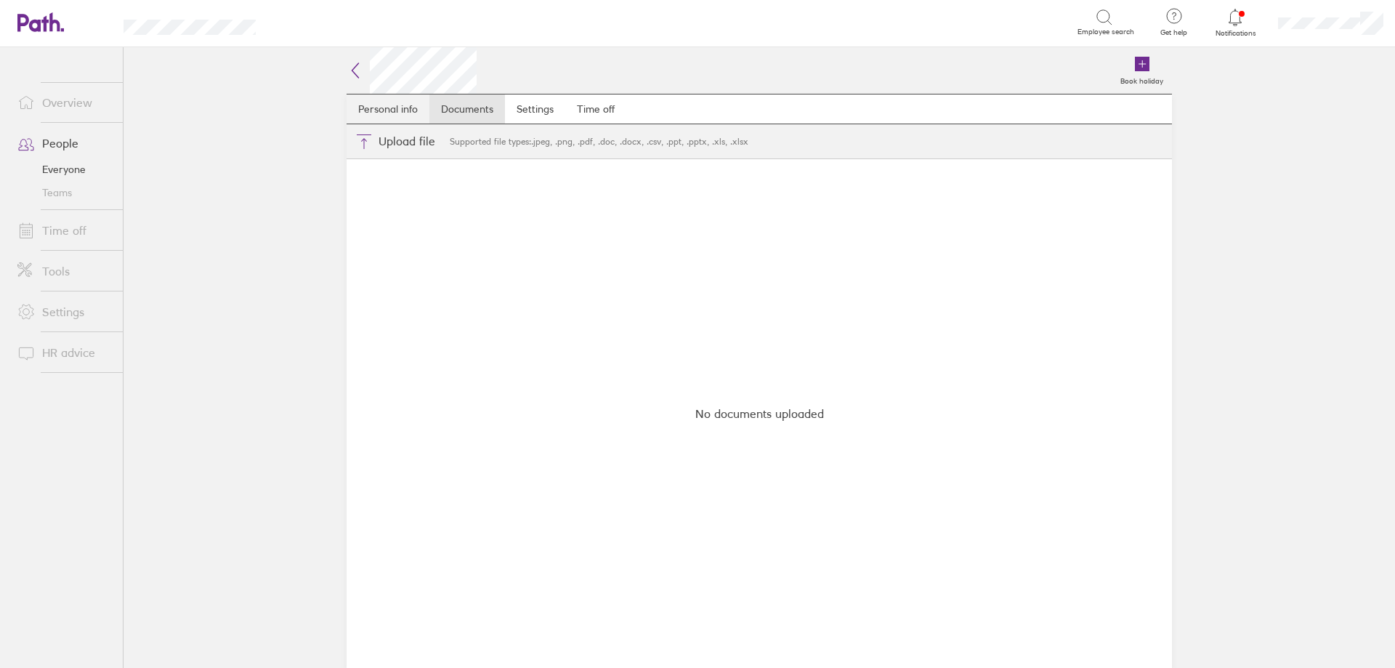
click at [389, 108] on link "Personal info" at bounding box center [387, 108] width 83 height 29
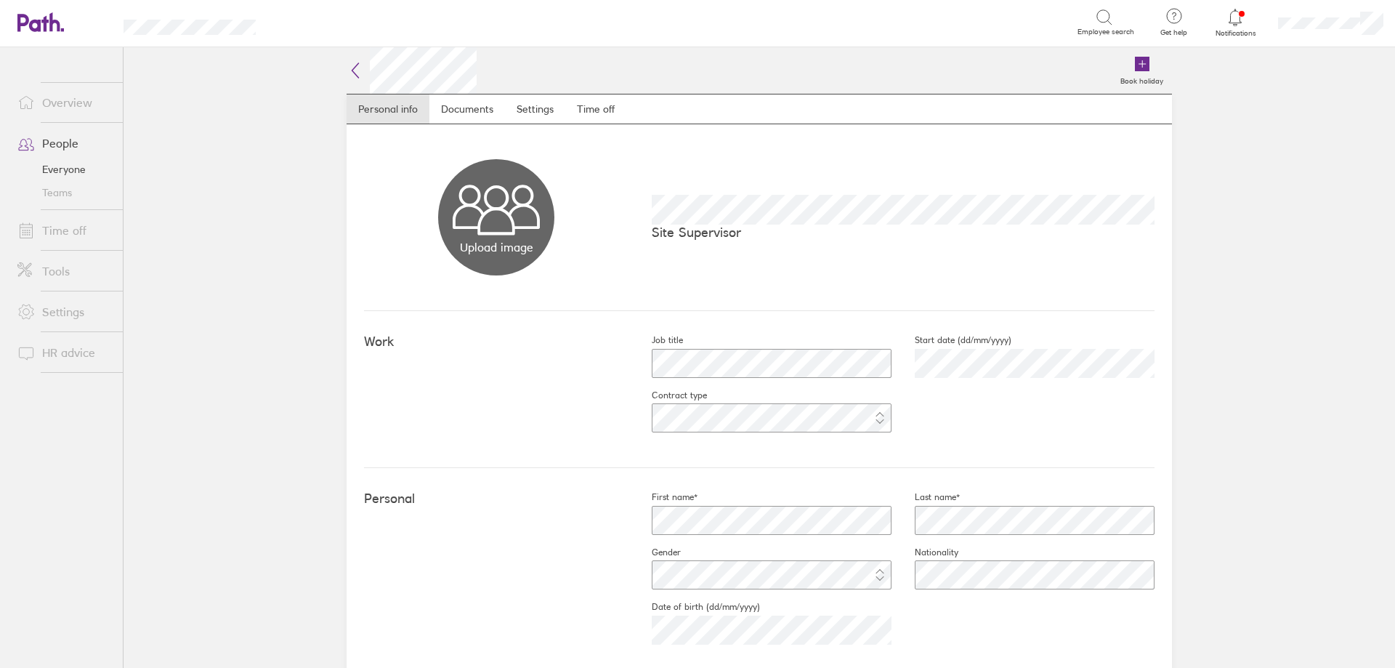
click at [64, 100] on link "Overview" at bounding box center [64, 102] width 117 height 29
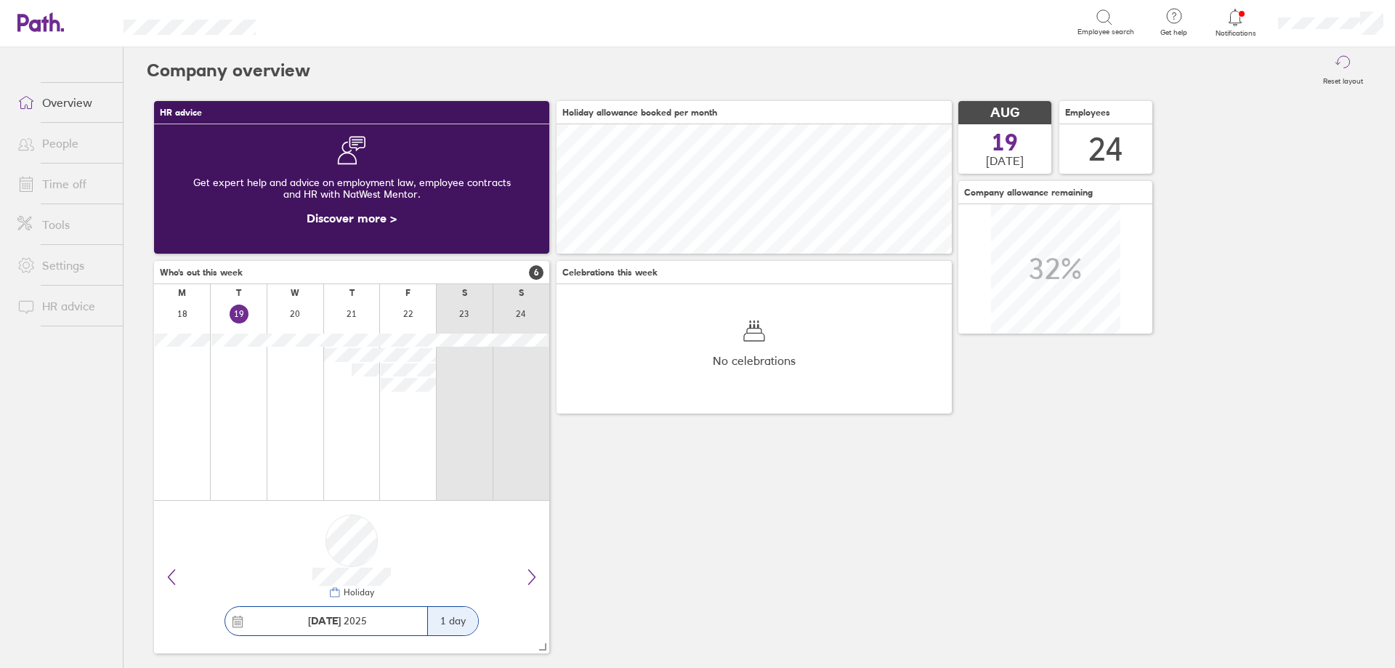
scroll to position [129, 395]
